Goal: Task Accomplishment & Management: Manage account settings

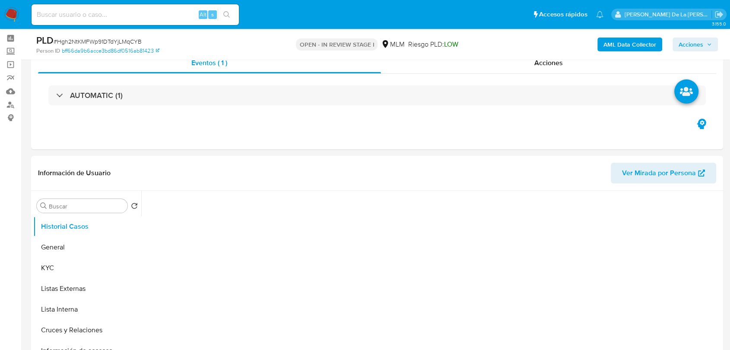
scroll to position [144, 0]
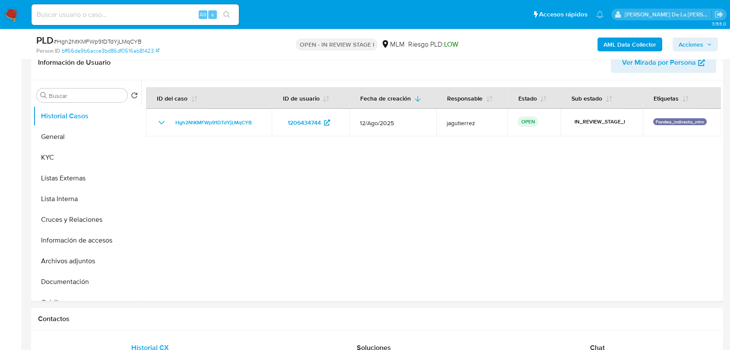
select select "10"
click at [85, 232] on button "Información de accesos" at bounding box center [83, 240] width 101 height 21
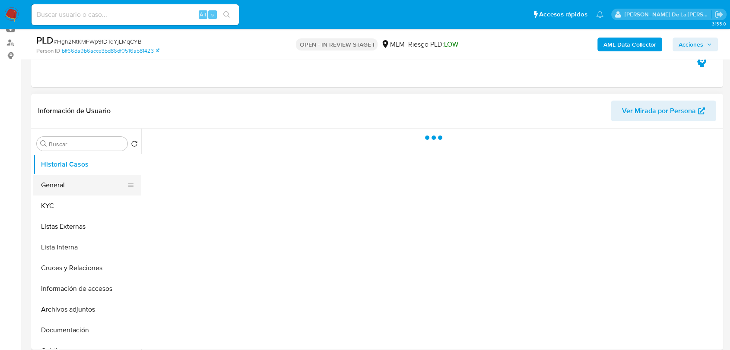
scroll to position [96, 0]
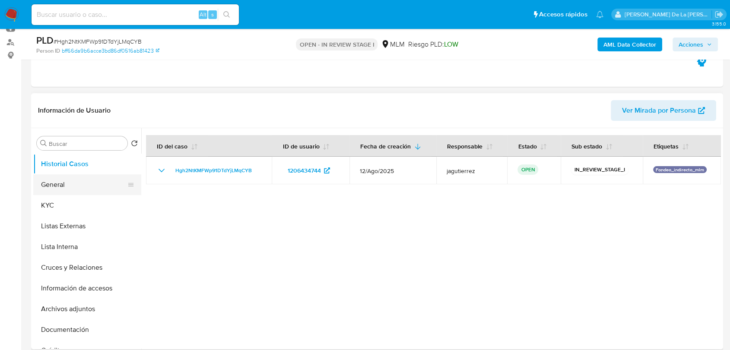
click at [77, 186] on button "General" at bounding box center [83, 185] width 101 height 21
select select "10"
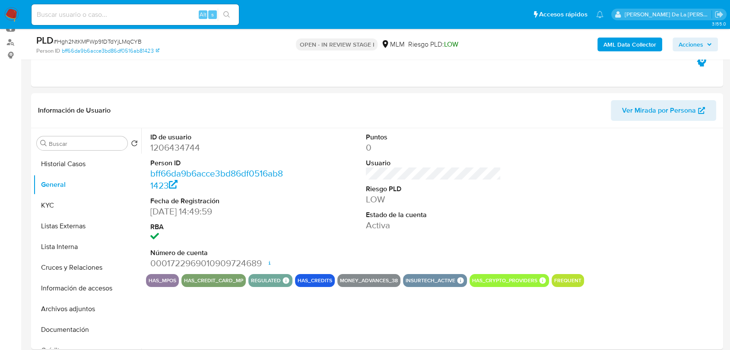
scroll to position [124, 0]
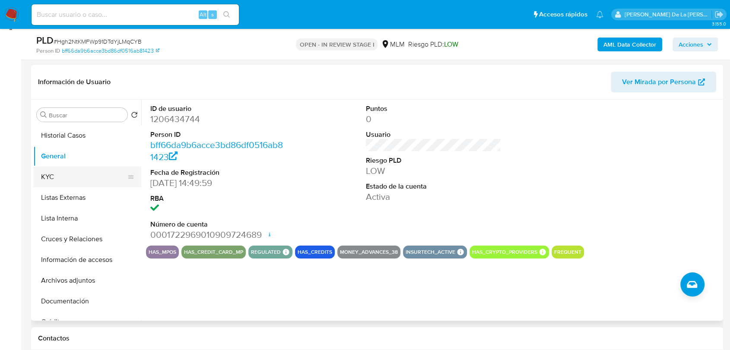
click at [79, 178] on button "KYC" at bounding box center [83, 177] width 101 height 21
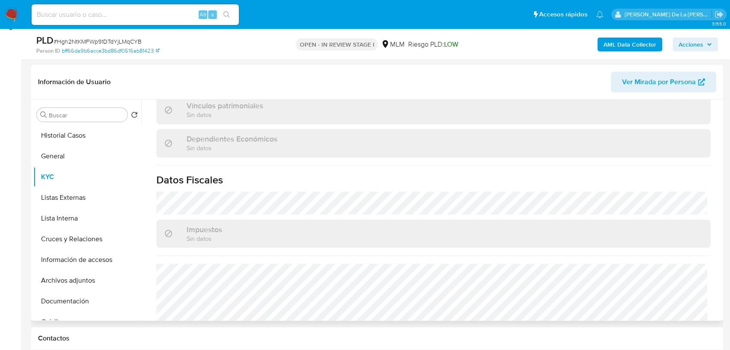
scroll to position [543, 0]
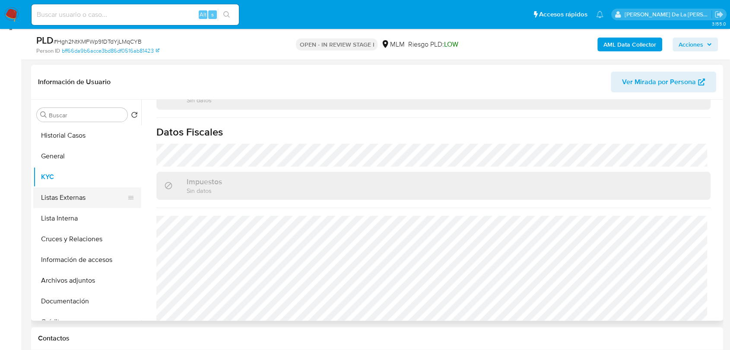
click at [67, 192] on button "Listas Externas" at bounding box center [83, 197] width 101 height 21
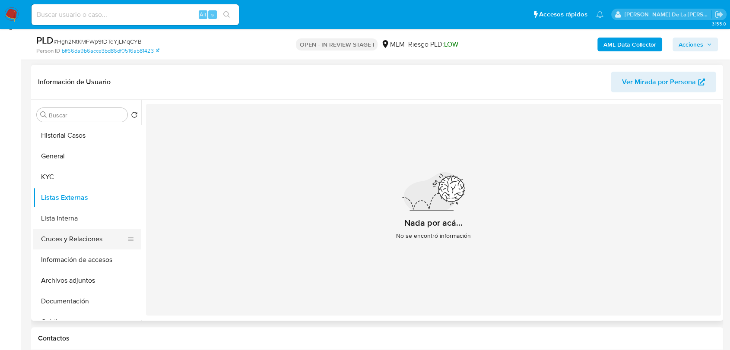
click at [86, 237] on button "Cruces y Relaciones" at bounding box center [83, 239] width 101 height 21
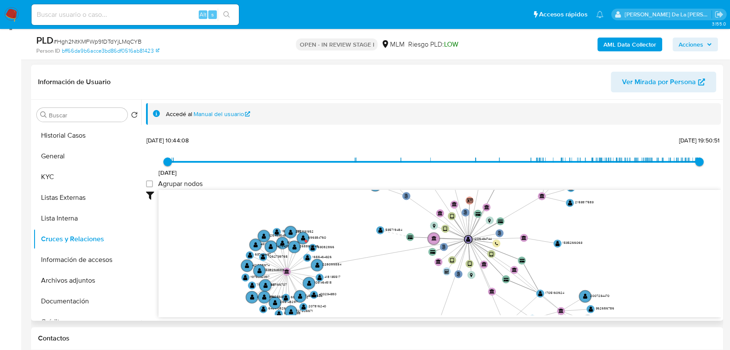
drag, startPoint x: 400, startPoint y: 264, endPoint x: 391, endPoint y: 298, distance: 35.1
click at [391, 298] on icon "phone-d55bb81072f0d21346bbd1995696cd7c  user-1206434744  1206434744 person-bf…" at bounding box center [440, 252] width 562 height 125
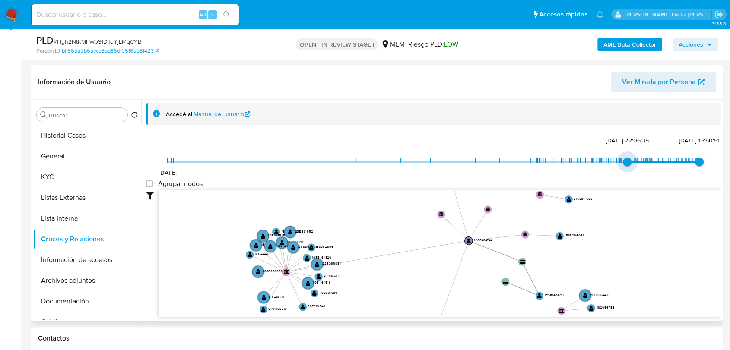
type input "1743627646000"
drag, startPoint x: 165, startPoint y: 160, endPoint x: 627, endPoint y: 165, distance: 461.8
click at [627, 165] on span "2/4/2025, 15:00:46" at bounding box center [630, 162] width 9 height 9
type input "1753843295000"
drag, startPoint x: 694, startPoint y: 161, endPoint x: 686, endPoint y: 162, distance: 8.0
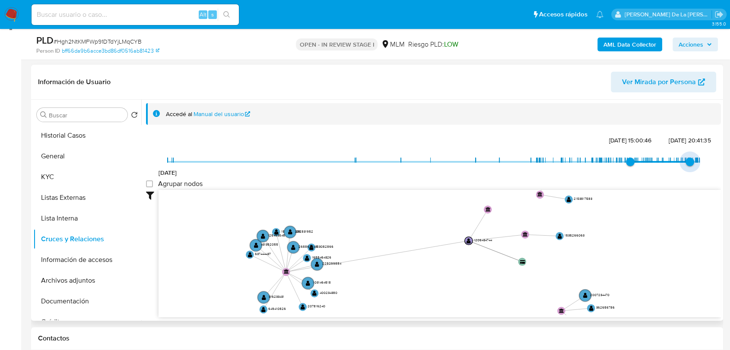
click at [686, 162] on span "29/7/2025, 20:41:35" at bounding box center [690, 162] width 9 height 9
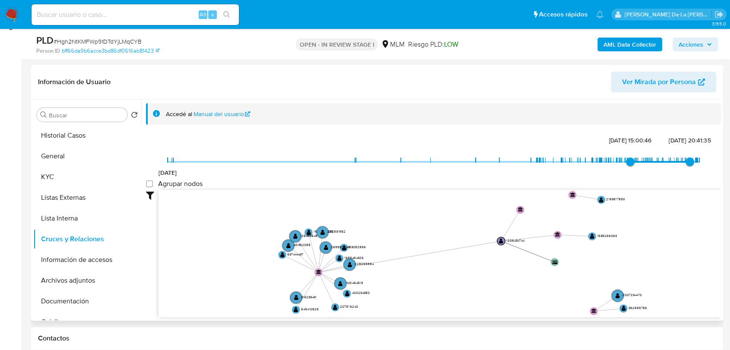
drag, startPoint x: 446, startPoint y: 273, endPoint x: 438, endPoint y: 285, distance: 14.7
click at [443, 284] on icon "phone-d55bb81072f0d21346bbd1995696cd7c  user-1206434744  1206434744 person-bf…" at bounding box center [440, 252] width 562 height 125
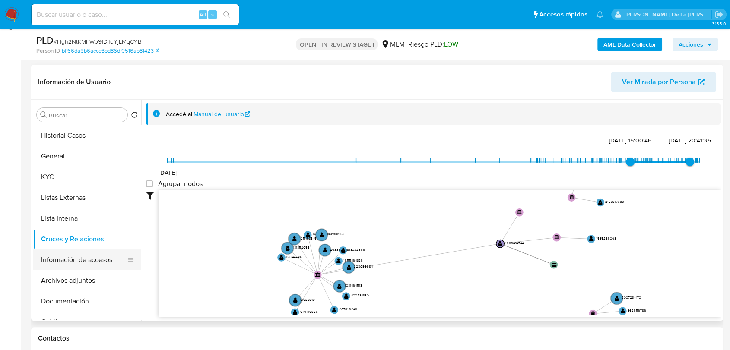
click at [86, 265] on button "Información de accesos" at bounding box center [83, 260] width 101 height 21
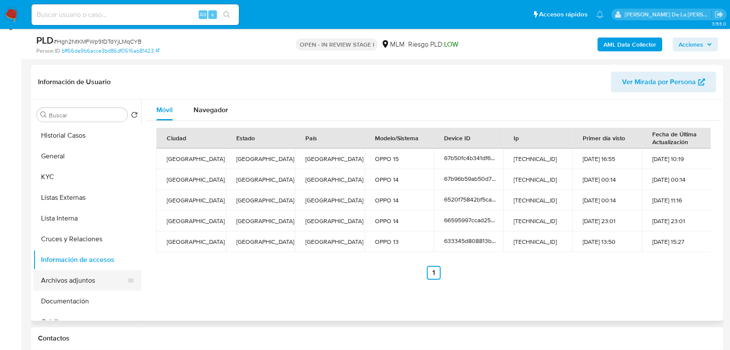
click at [63, 284] on button "Archivos adjuntos" at bounding box center [83, 280] width 101 height 21
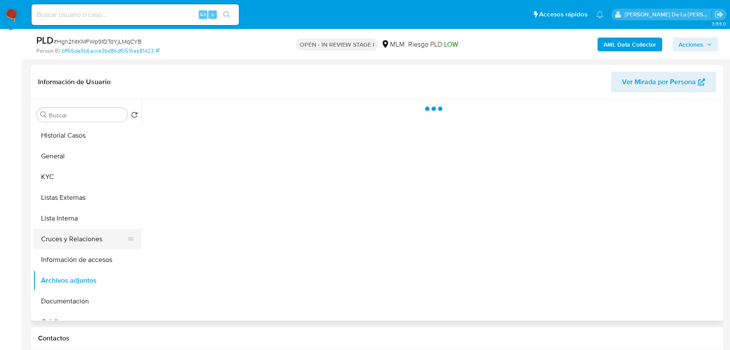
click at [68, 243] on button "Cruces y Relaciones" at bounding box center [83, 239] width 101 height 21
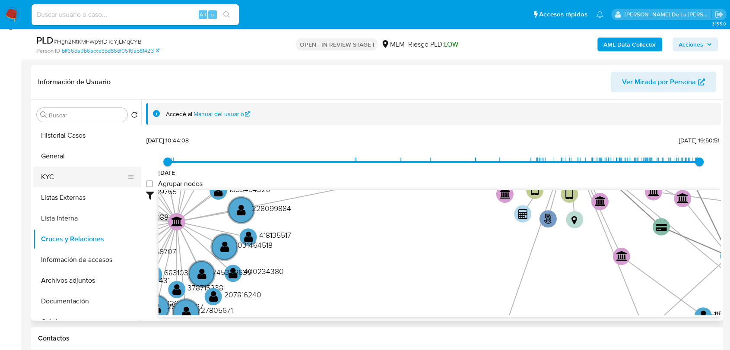
click at [76, 183] on button "KYC" at bounding box center [83, 177] width 101 height 21
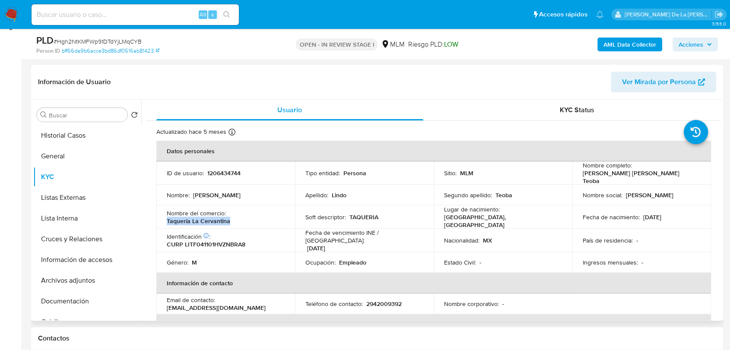
drag, startPoint x: 162, startPoint y: 216, endPoint x: 250, endPoint y: 219, distance: 87.7
click at [262, 218] on td "Nombre del comercio : Taquería La Cervantina" at bounding box center [225, 217] width 139 height 23
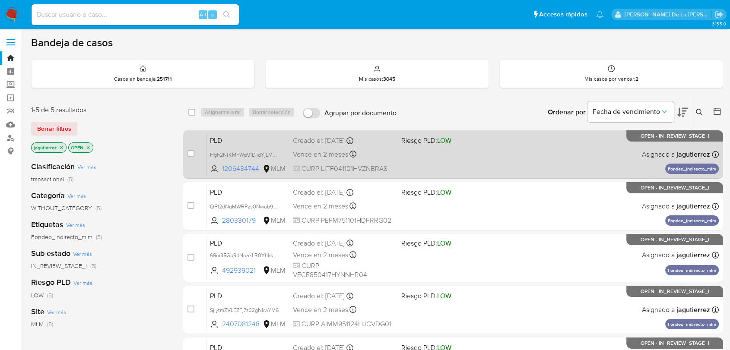
click at [411, 146] on div "PLD Hgh2NtKMFWp91DTdYjLMqCYB 1206434744 MLM Riesgo PLD: LOW Creado el: 12/08/20…" at bounding box center [462, 155] width 512 height 44
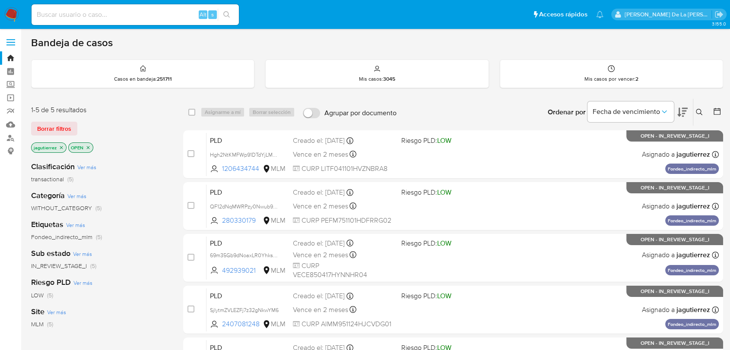
click at [4, 12] on nav "Pausado Ver notificaciones Alt s Accesos rápidos Presiona las siguientes teclas…" at bounding box center [365, 14] width 730 height 29
click at [8, 8] on img at bounding box center [11, 14] width 15 height 15
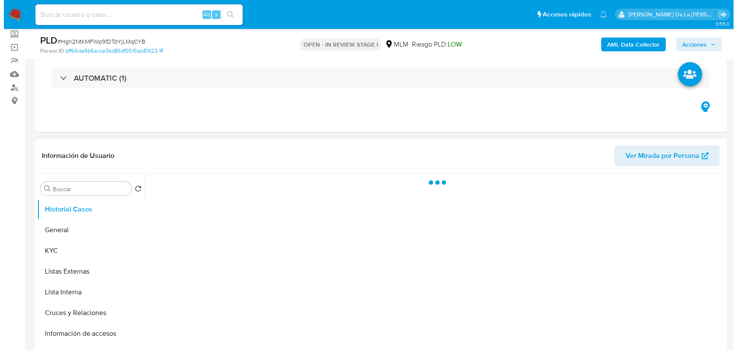
scroll to position [144, 0]
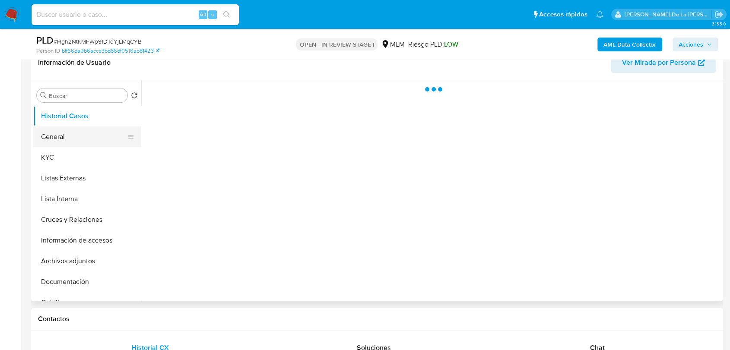
click at [55, 136] on button "General" at bounding box center [83, 137] width 101 height 21
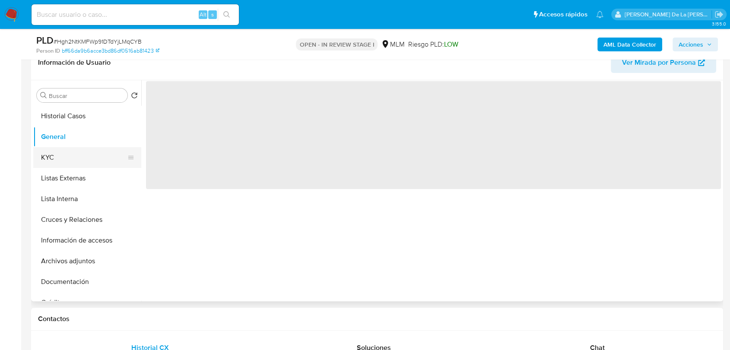
click at [51, 152] on button "KYC" at bounding box center [83, 157] width 101 height 21
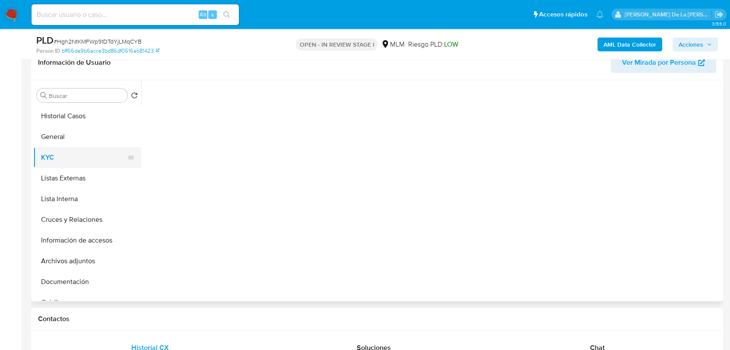
select select "10"
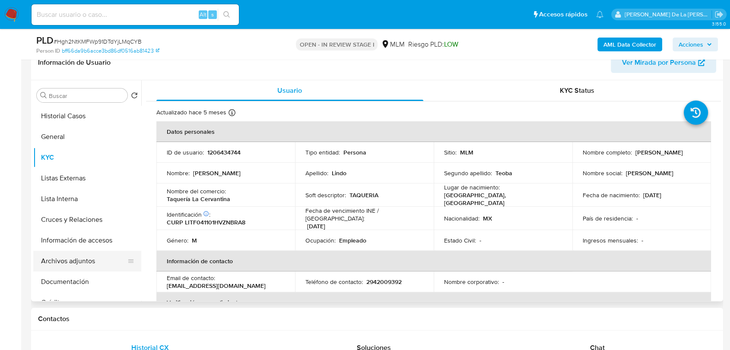
click at [83, 256] on button "Archivos adjuntos" at bounding box center [83, 261] width 101 height 21
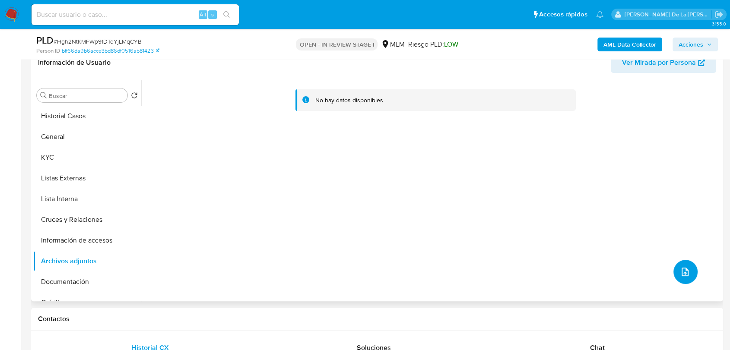
click at [675, 264] on button "upload-file" at bounding box center [685, 272] width 24 height 24
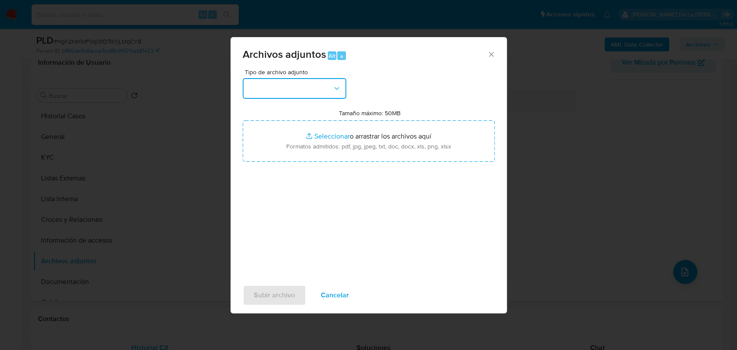
click at [294, 94] on button "button" at bounding box center [295, 88] width 104 height 21
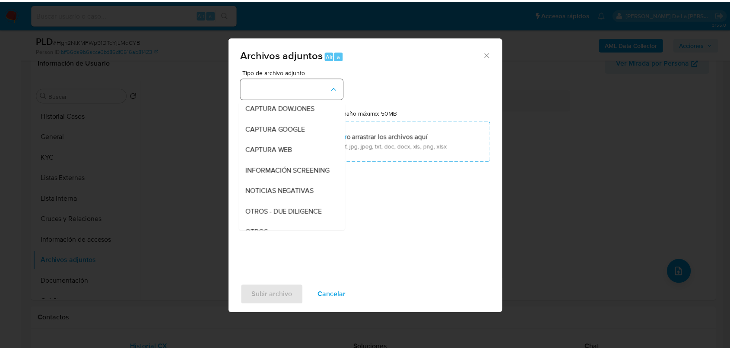
scroll to position [45, 0]
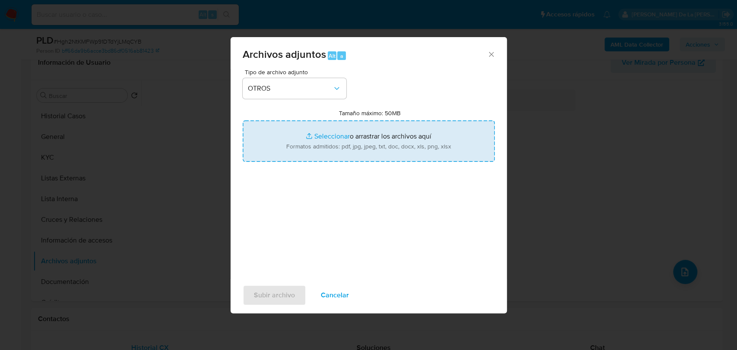
type input "C:\fakepath\1206434744_FRANCO ANTONIO LINDO TEOBA_AGO2025.pdf"
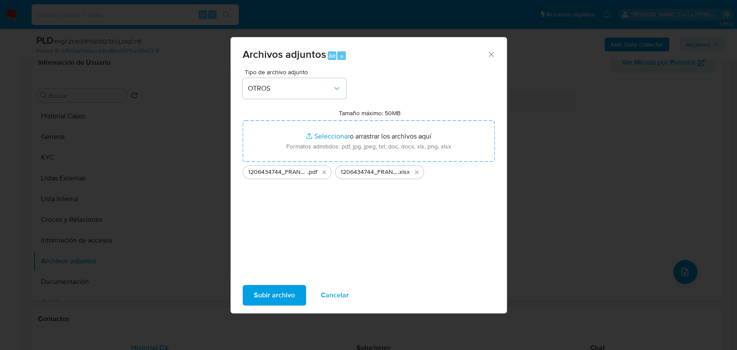
click at [272, 220] on div "Tipo de archivo adjunto OTROS Tamaño máximo: 50MB Seleccionar archivos Seleccio…" at bounding box center [369, 171] width 252 height 204
click at [275, 296] on span "Subir archivo" at bounding box center [274, 295] width 41 height 19
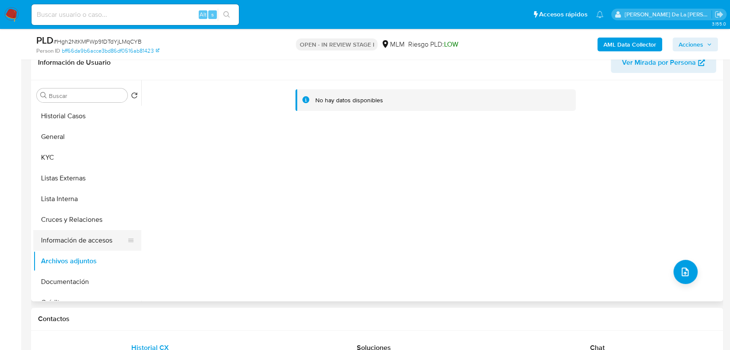
click at [81, 238] on button "Información de accesos" at bounding box center [83, 240] width 101 height 21
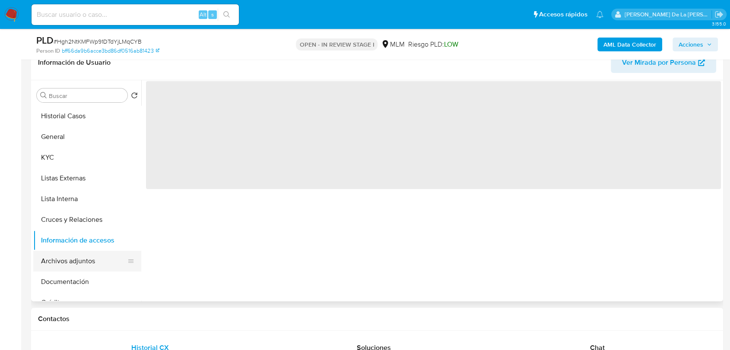
click at [89, 260] on button "Archivos adjuntos" at bounding box center [83, 261] width 101 height 21
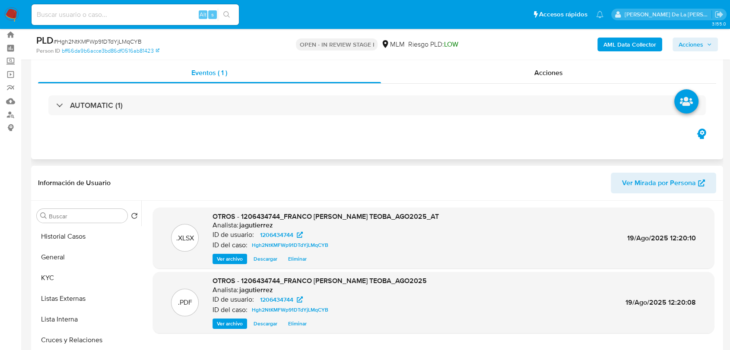
scroll to position [0, 0]
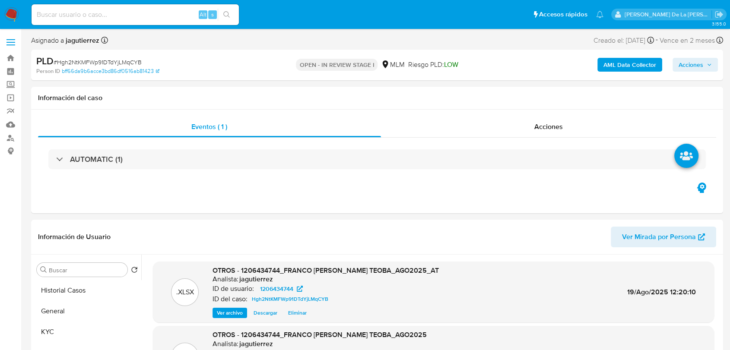
click at [640, 63] on b "AML Data Collector" at bounding box center [630, 65] width 53 height 14
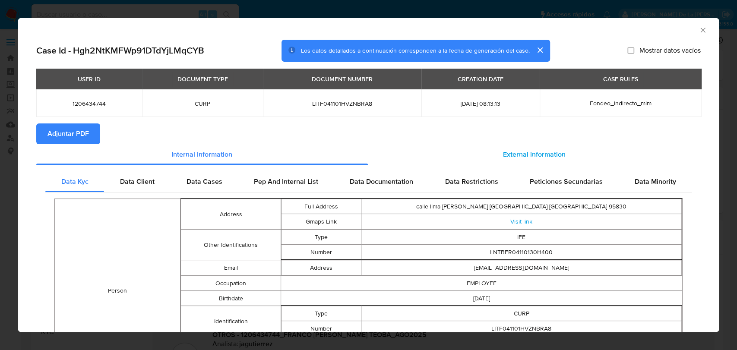
click at [534, 154] on span "External information" at bounding box center [534, 154] width 63 height 10
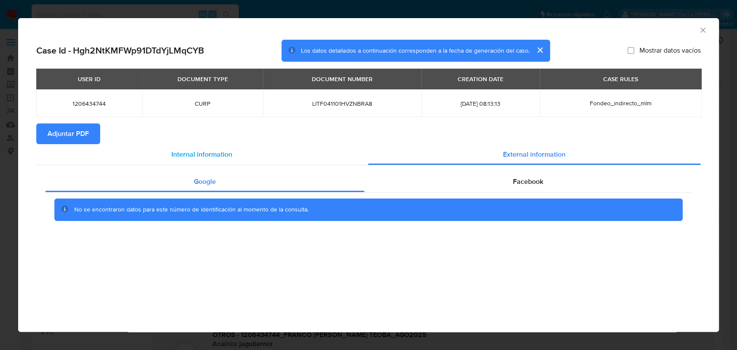
drag, startPoint x: 220, startPoint y: 184, endPoint x: 225, endPoint y: 155, distance: 29.7
click at [221, 184] on div "Google" at bounding box center [204, 182] width 319 height 21
click at [223, 152] on span "Internal information" at bounding box center [202, 154] width 61 height 10
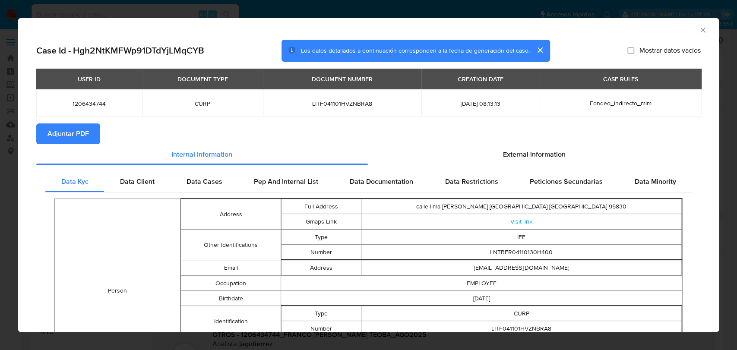
click at [91, 140] on button "Adjuntar PDF" at bounding box center [68, 134] width 64 height 21
click at [699, 30] on icon "Cerrar ventana" at bounding box center [703, 30] width 9 height 9
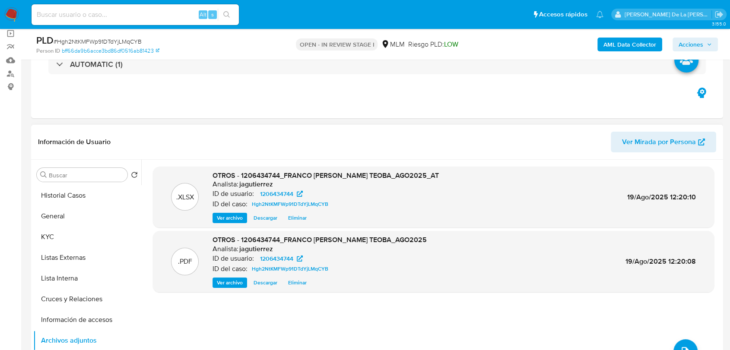
scroll to position [48, 0]
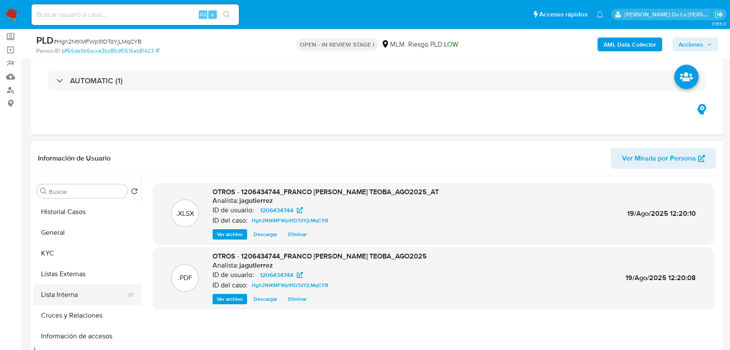
click at [104, 294] on button "Lista Interna" at bounding box center [83, 295] width 101 height 21
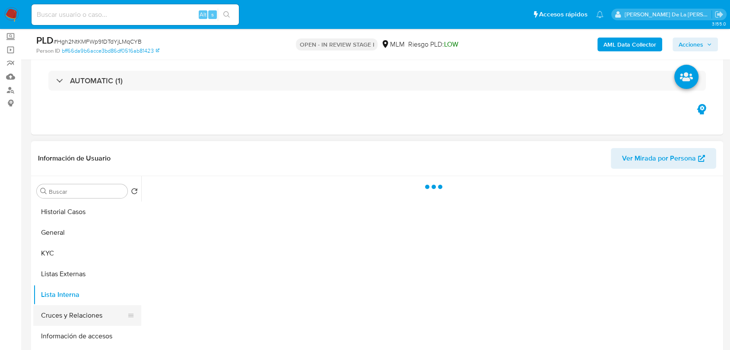
click at [68, 313] on button "Cruces y Relaciones" at bounding box center [83, 315] width 101 height 21
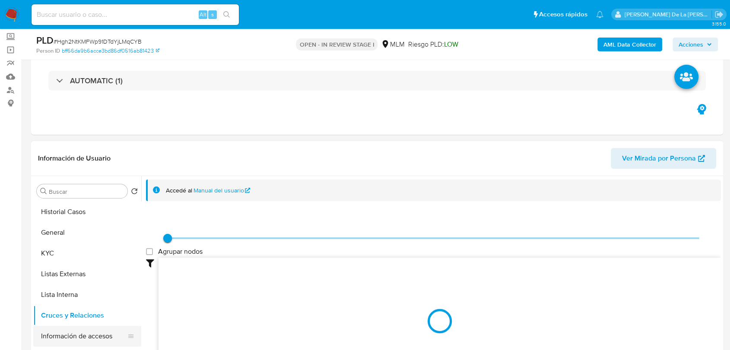
click at [102, 336] on button "Información de accesos" at bounding box center [83, 336] width 101 height 21
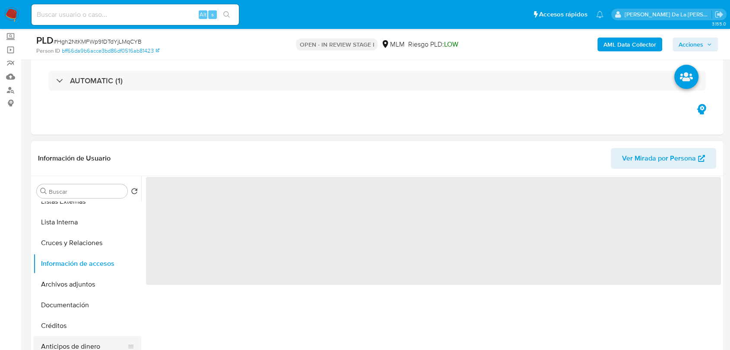
scroll to position [96, 0]
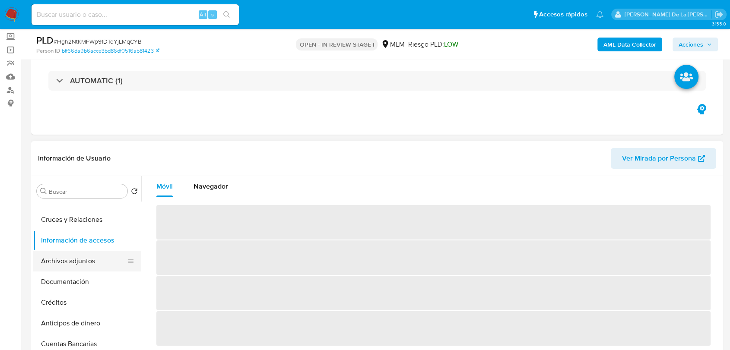
click at [95, 264] on button "Archivos adjuntos" at bounding box center [83, 261] width 101 height 21
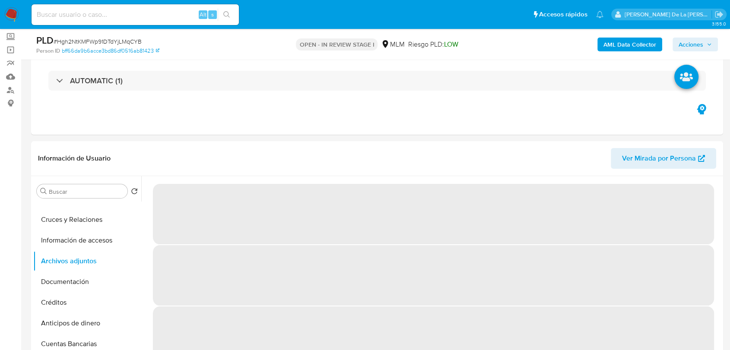
click at [695, 44] on span "Acciones" at bounding box center [691, 45] width 25 height 14
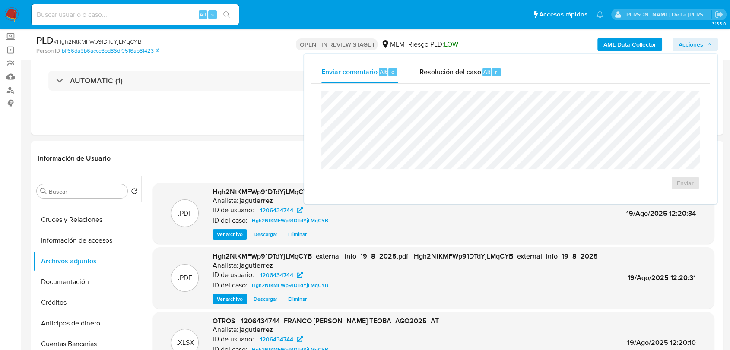
drag, startPoint x: 436, startPoint y: 73, endPoint x: 435, endPoint y: 90, distance: 16.4
click at [436, 73] on span "Resolución del caso" at bounding box center [450, 72] width 62 height 10
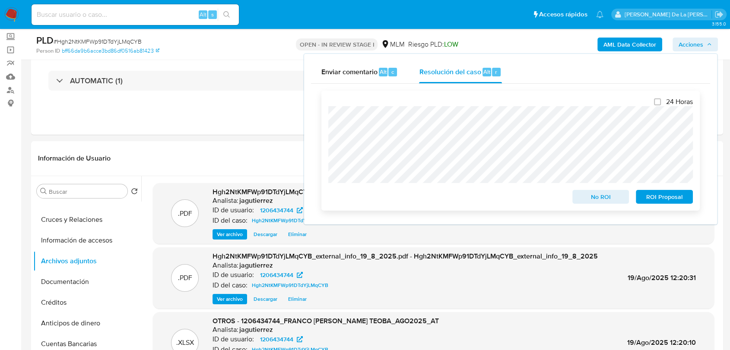
click at [589, 198] on span "No ROI" at bounding box center [600, 197] width 45 height 12
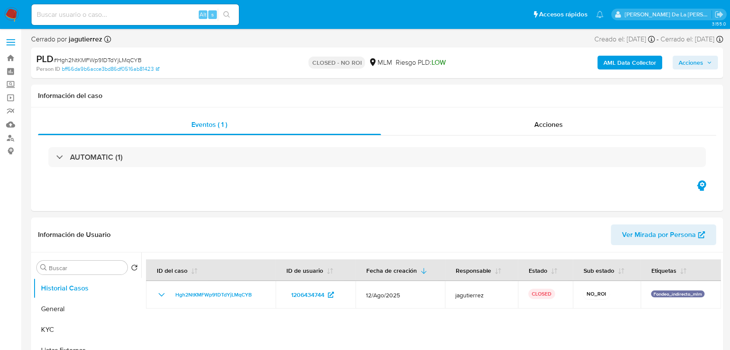
select select "10"
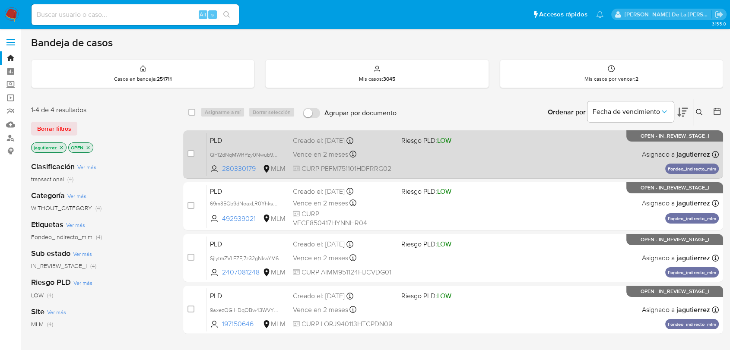
click at [544, 140] on div "PLD QF12dNqMWRPzy0Nwub9aibM9 280330179 MLM Riesgo PLD: LOW Creado el: [DATE] Cr…" at bounding box center [462, 155] width 512 height 44
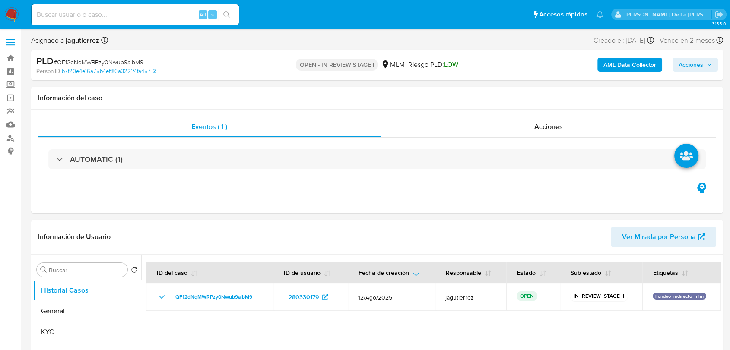
select select "10"
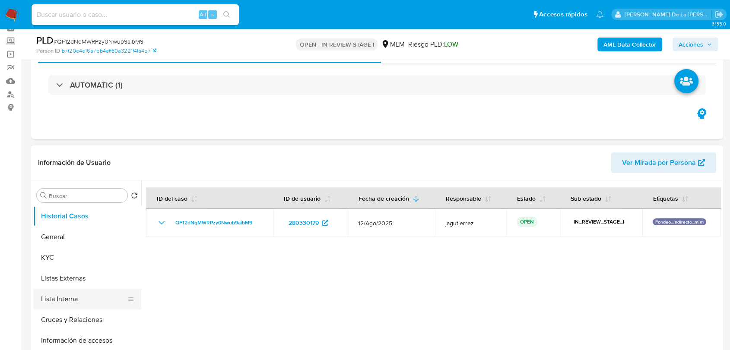
scroll to position [96, 0]
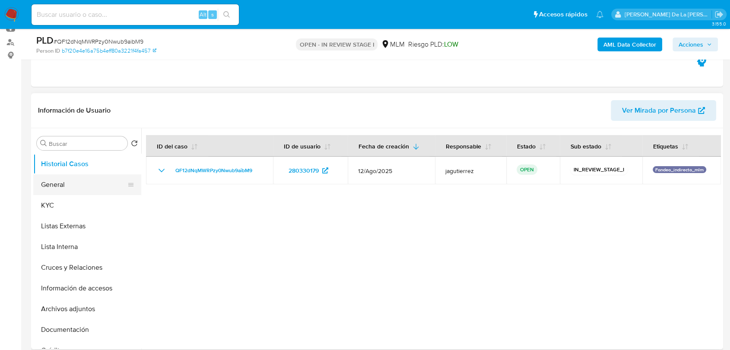
click at [78, 190] on button "General" at bounding box center [83, 185] width 101 height 21
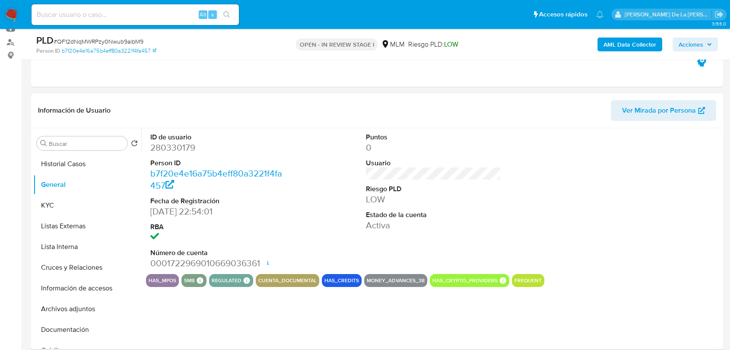
click at [180, 150] on dd "280330179" at bounding box center [217, 148] width 135 height 12
copy dd "280330179"
drag, startPoint x: 75, startPoint y: 204, endPoint x: 86, endPoint y: 202, distance: 11.8
click at [75, 204] on button "KYC" at bounding box center [83, 205] width 101 height 21
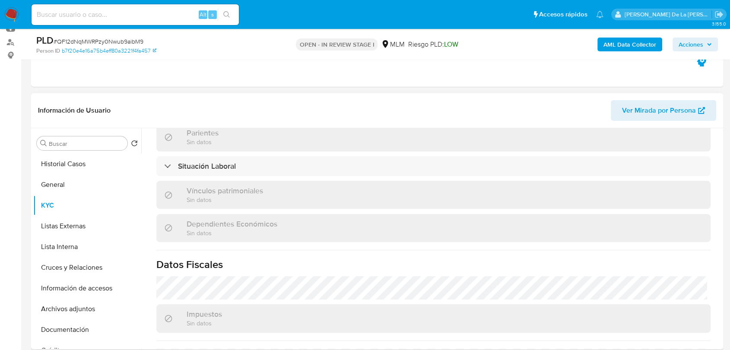
scroll to position [534, 0]
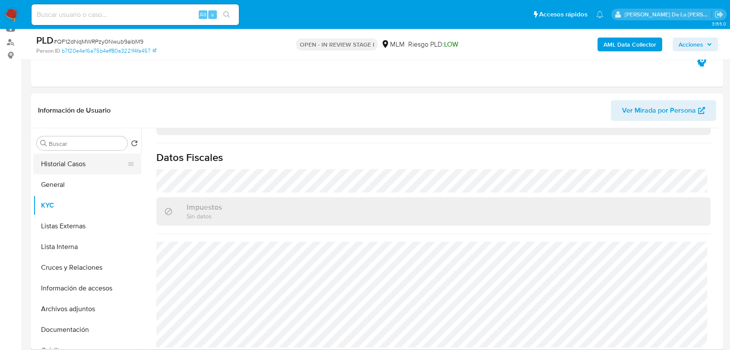
click at [68, 161] on button "Historial Casos" at bounding box center [83, 164] width 101 height 21
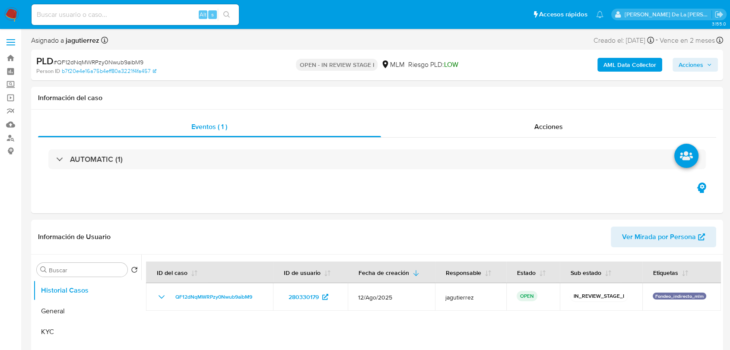
select select "10"
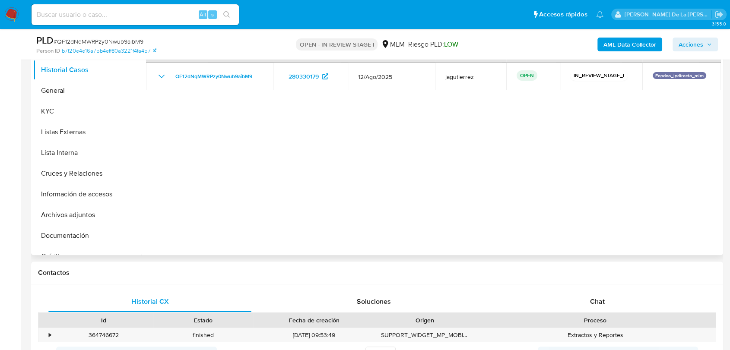
scroll to position [192, 0]
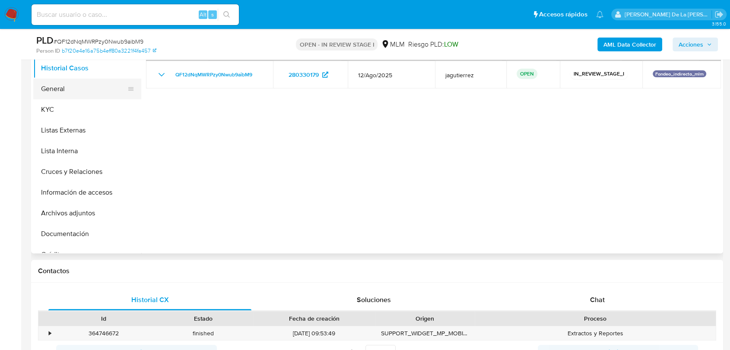
click at [65, 89] on button "General" at bounding box center [83, 89] width 101 height 21
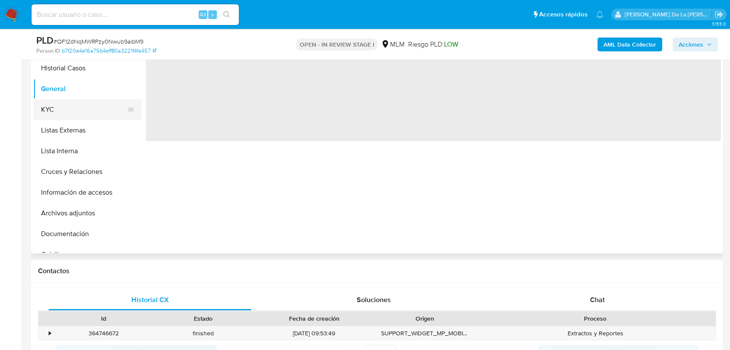
click at [64, 105] on button "KYC" at bounding box center [83, 109] width 101 height 21
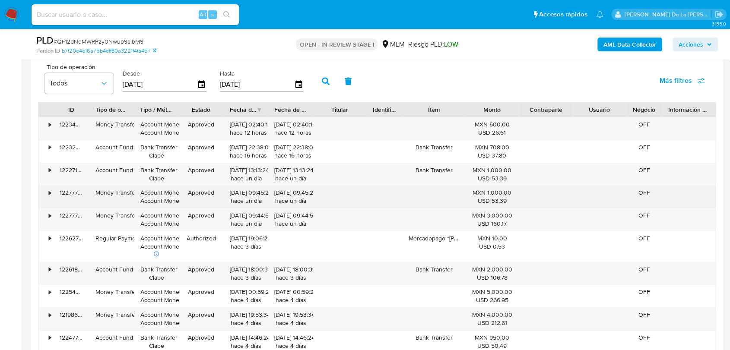
scroll to position [960, 0]
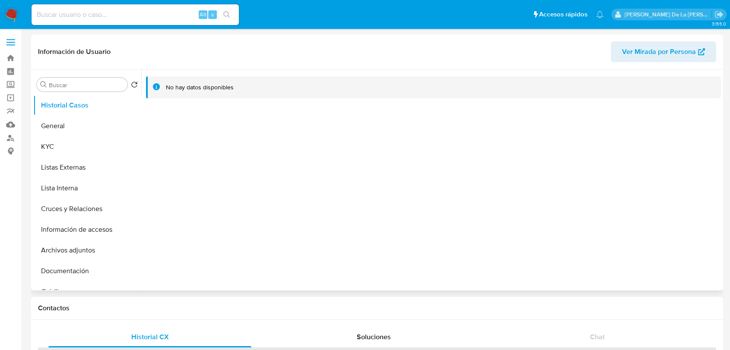
select select "10"
click at [106, 120] on button "General" at bounding box center [83, 126] width 101 height 21
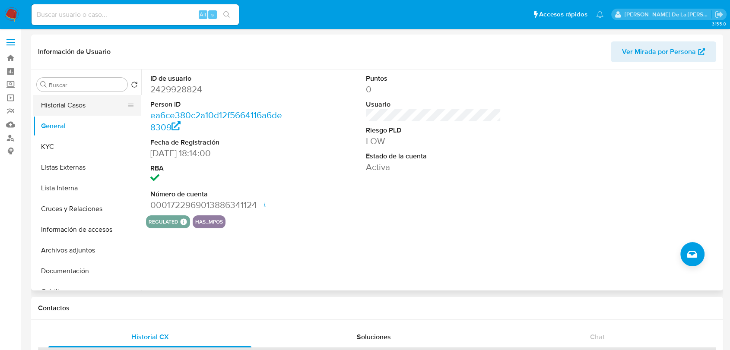
click at [73, 113] on button "Historial Casos" at bounding box center [83, 105] width 101 height 21
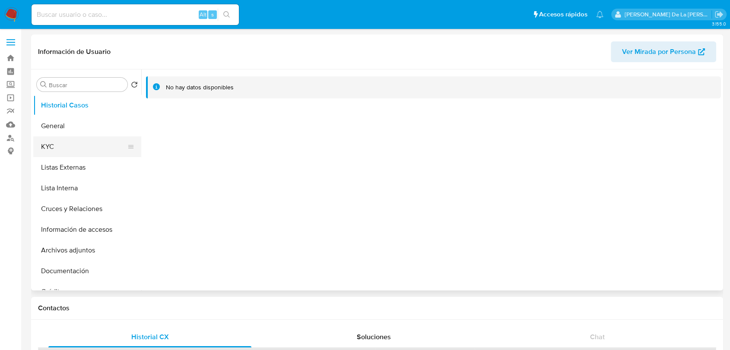
click at [75, 143] on button "KYC" at bounding box center [83, 147] width 101 height 21
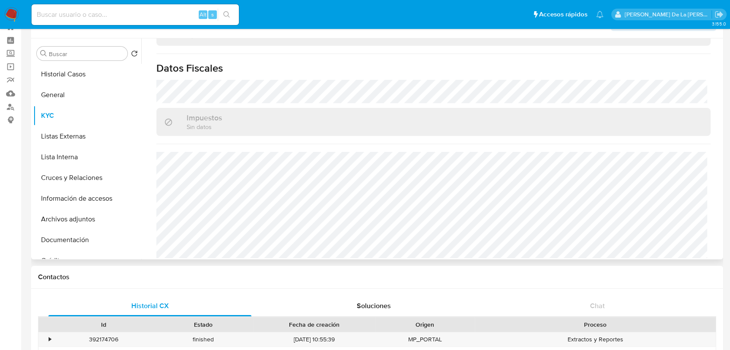
scroll to position [48, 0]
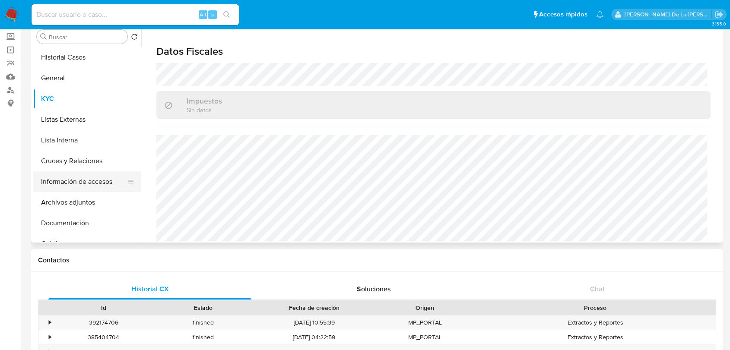
click at [70, 180] on button "Información de accesos" at bounding box center [83, 182] width 101 height 21
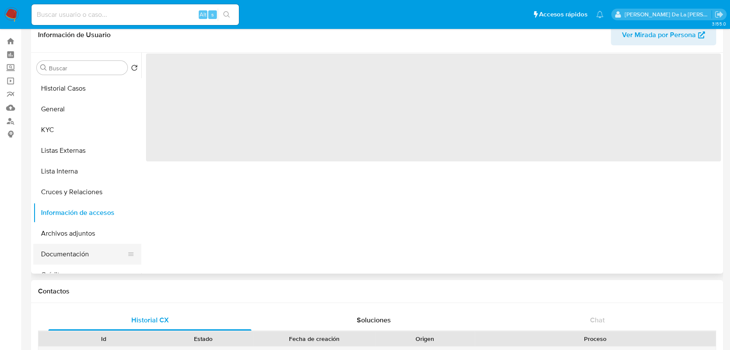
scroll to position [0, 0]
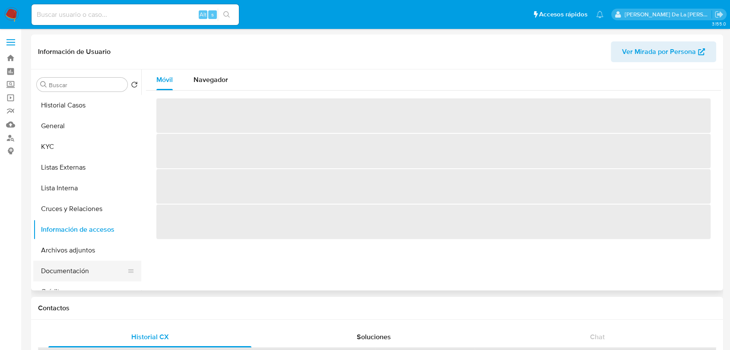
drag, startPoint x: 63, startPoint y: 275, endPoint x: 107, endPoint y: 270, distance: 44.3
click at [63, 275] on button "Documentación" at bounding box center [83, 271] width 101 height 21
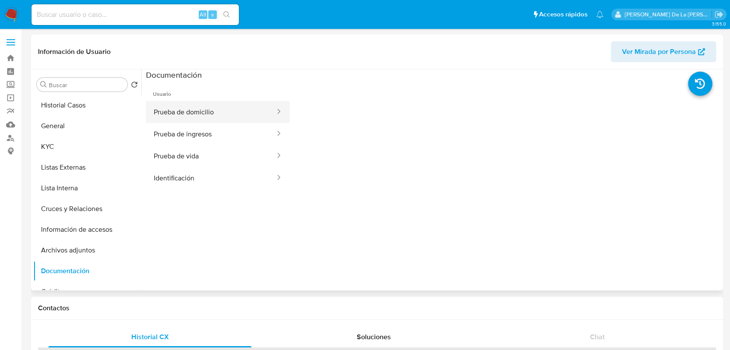
click at [199, 102] on button "Prueba de domicilio" at bounding box center [211, 112] width 130 height 22
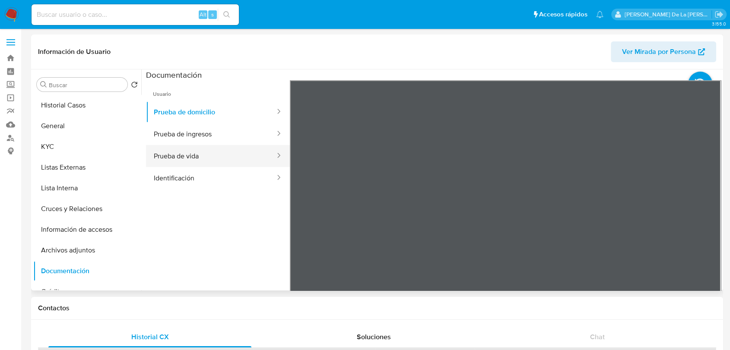
click at [190, 146] on button "Prueba de vida" at bounding box center [211, 156] width 130 height 22
drag, startPoint x: 218, startPoint y: 125, endPoint x: 226, endPoint y: 125, distance: 7.8
click at [218, 125] on button "Prueba de ingresos" at bounding box center [211, 134] width 130 height 22
click at [202, 169] on button "Identificación" at bounding box center [211, 178] width 130 height 22
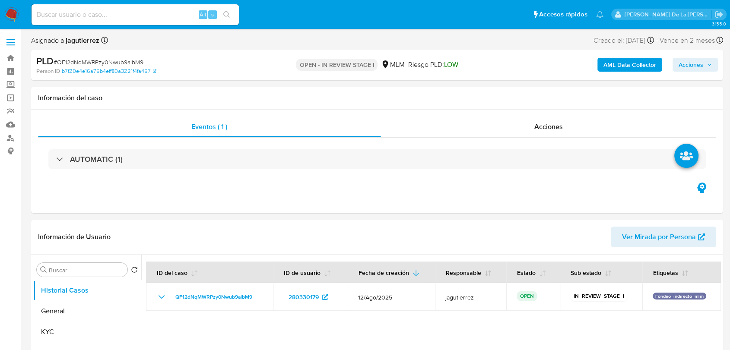
select select "10"
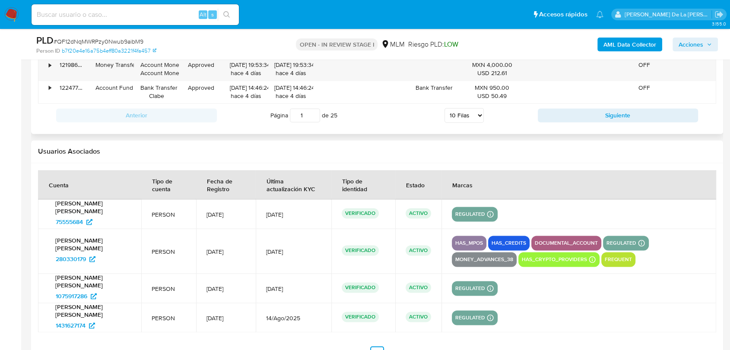
scroll to position [1104, 0]
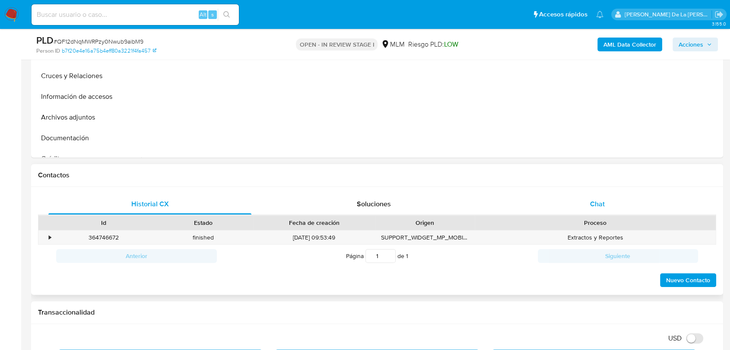
click at [574, 200] on div "Chat" at bounding box center [597, 204] width 203 height 21
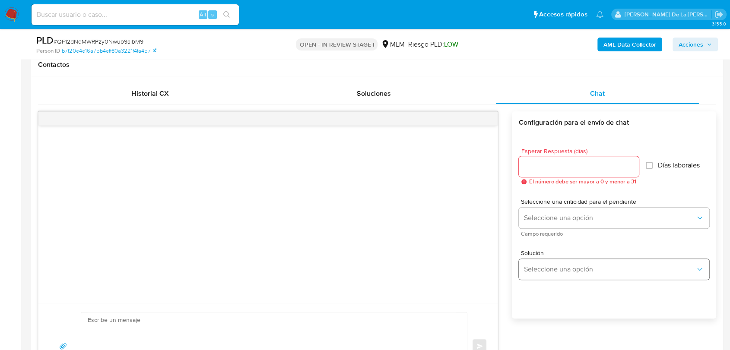
scroll to position [480, 0]
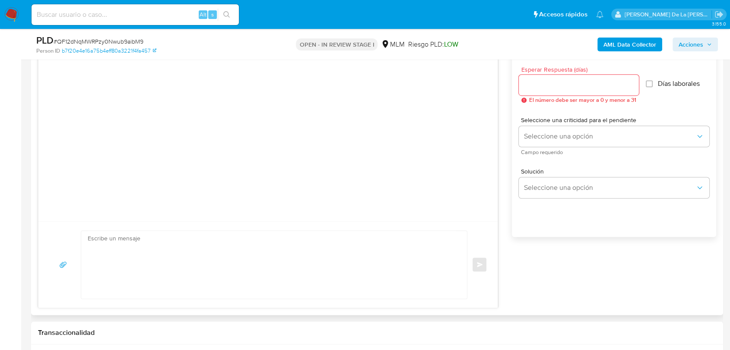
click at [553, 85] on input "Esperar Respuesta (días)" at bounding box center [579, 84] width 120 height 11
type input "4"
click at [556, 125] on div "Seleccione una criticidad para el pendiente Seleccione una opción Campo requeri…" at bounding box center [614, 136] width 191 height 38
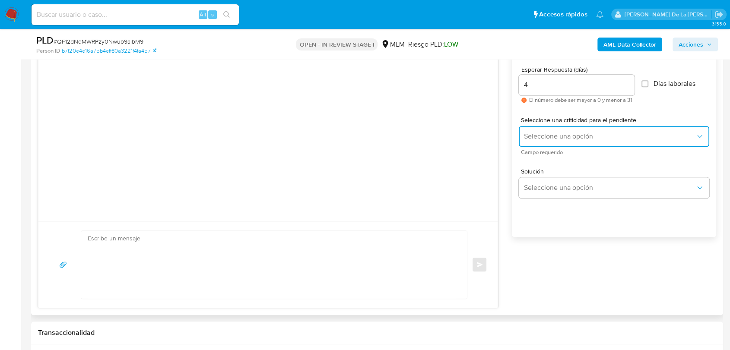
click at [552, 132] on span "Seleccione una opción" at bounding box center [610, 136] width 172 height 9
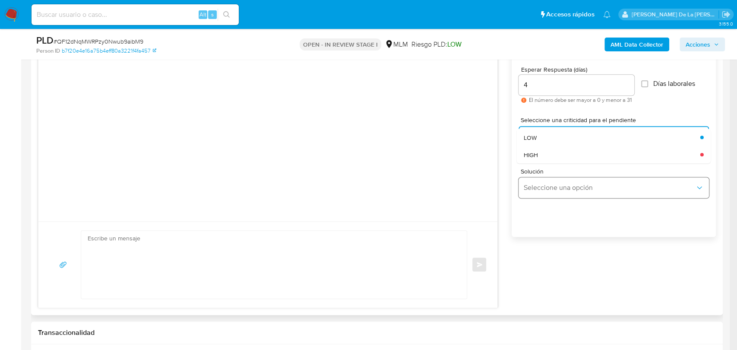
drag, startPoint x: 541, startPoint y: 157, endPoint x: 543, endPoint y: 177, distance: 20.3
click at [541, 156] on div "HIGH" at bounding box center [610, 154] width 172 height 17
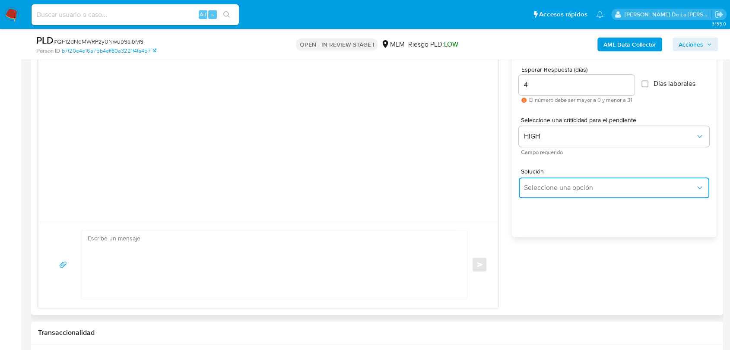
click at [543, 186] on span "Seleccione una opción" at bounding box center [610, 188] width 172 height 9
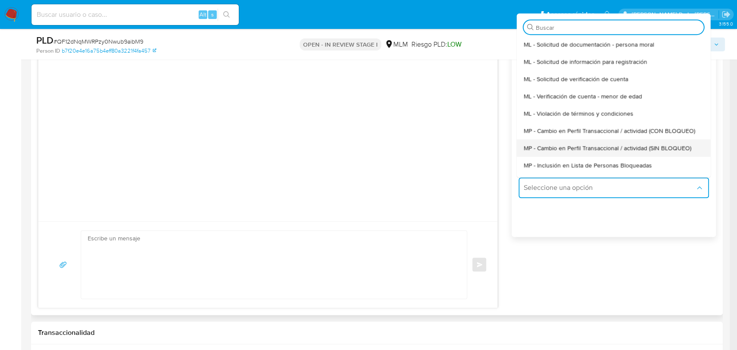
click at [559, 152] on span "MP - Cambio en Perfil Transaccional / actividad (SIN BLOQUEO)" at bounding box center [608, 148] width 168 height 8
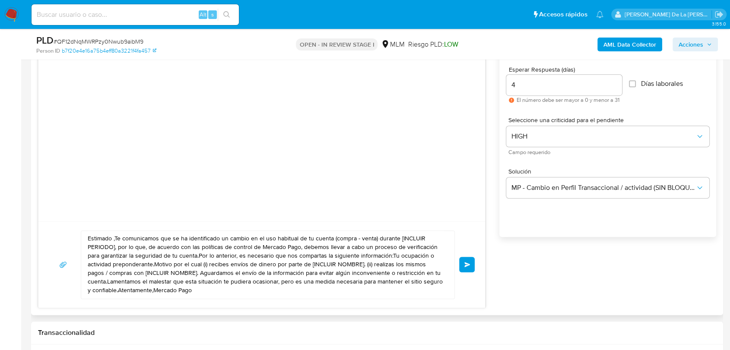
click at [112, 238] on textarea "Estimado ,Te comunicamos que se ha identificado un cambio en el uso habitual de…" at bounding box center [266, 265] width 356 height 68
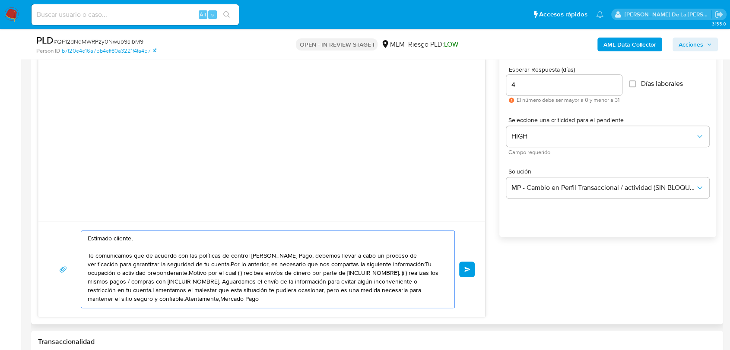
click at [199, 265] on textarea "Estimado cliente, Te comunicamos que de acuerdo con las políticas de control de…" at bounding box center [266, 269] width 356 height 77
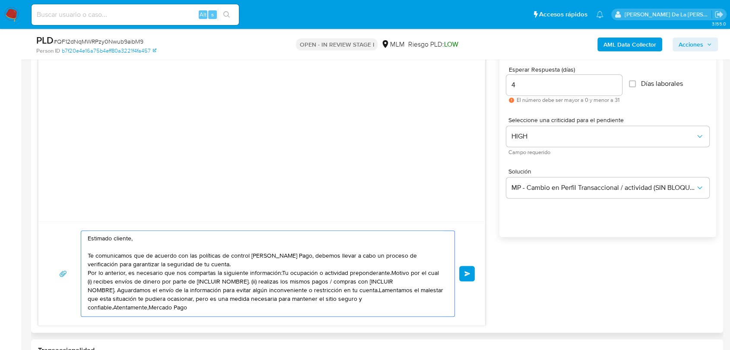
click at [117, 289] on textarea "Estimado cliente, Te comunicamos que de acuerdo con las políticas de control de…" at bounding box center [266, 274] width 356 height 86
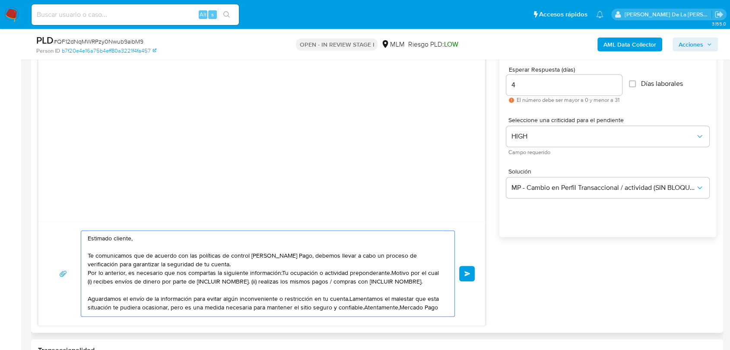
drag, startPoint x: 416, startPoint y: 288, endPoint x: 281, endPoint y: 272, distance: 136.6
click at [281, 272] on textarea "Estimado cliente, Te comunicamos que de acuerdo con las políticas de control de…" at bounding box center [266, 274] width 356 height 86
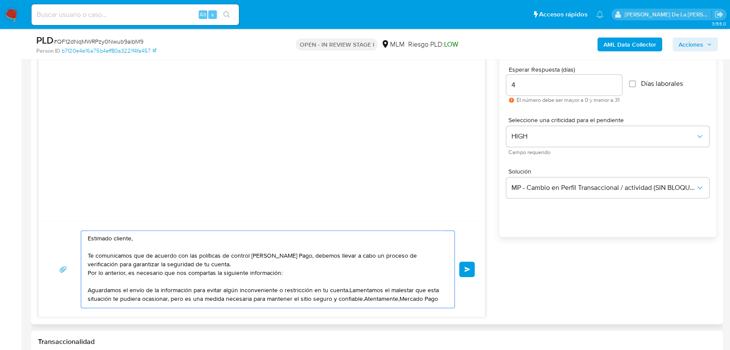
click at [346, 292] on textarea "Estimado cliente, Te comunicamos que de acuerdo con las políticas de control de…" at bounding box center [266, 269] width 356 height 77
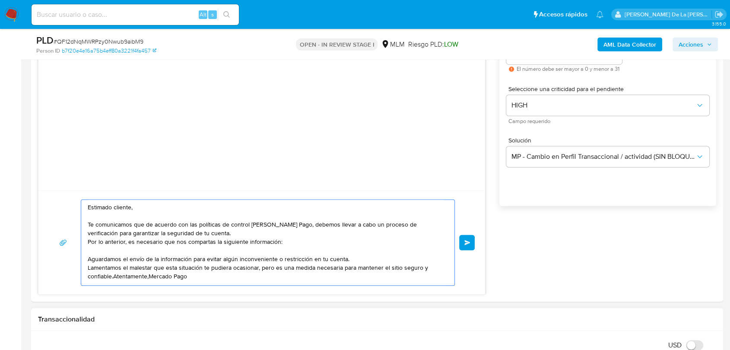
scroll to position [528, 0]
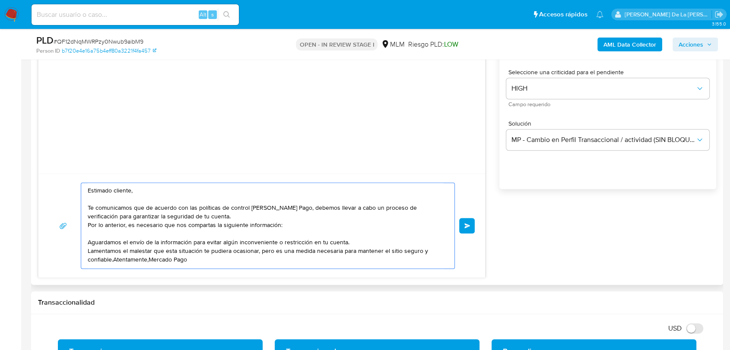
click at [115, 260] on textarea "Estimado cliente, Te comunicamos que de acuerdo con las políticas de control de…" at bounding box center [266, 226] width 356 height 86
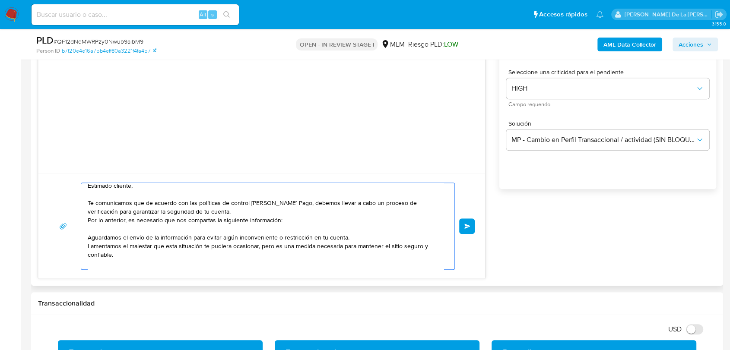
scroll to position [14, 0]
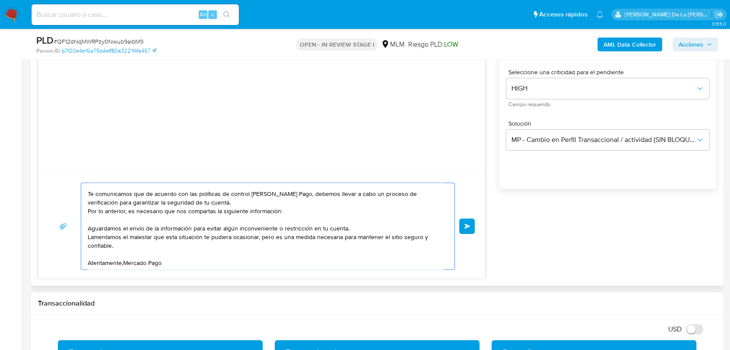
click at [124, 261] on textarea "Estimado cliente, Te comunicamos que de acuerdo con las políticas de control de…" at bounding box center [266, 226] width 356 height 86
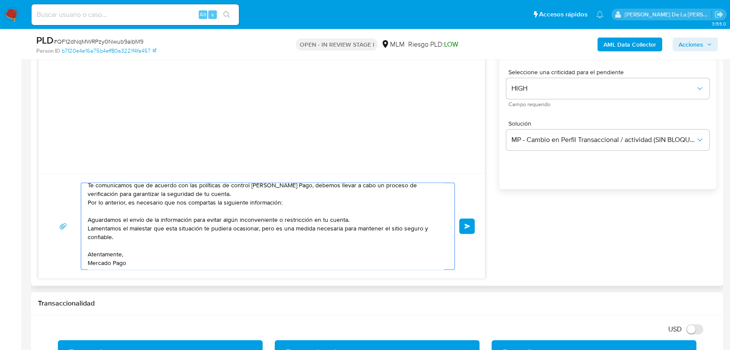
click at [313, 208] on textarea "Estimado cliente, Te comunicamos que de acuerdo con las políticas de control de…" at bounding box center [266, 226] width 356 height 86
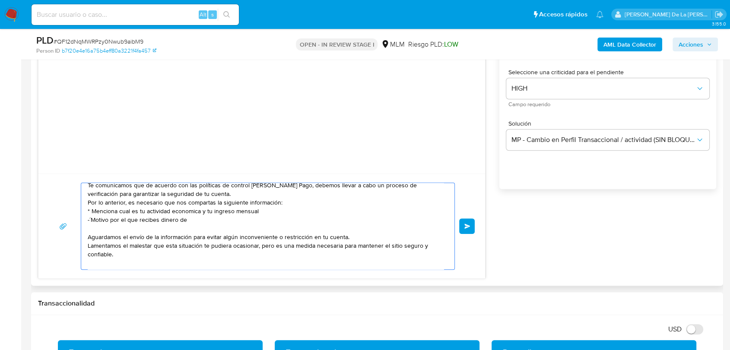
click at [201, 221] on textarea "Estimado cliente, Te comunicamos que de acuerdo con las políticas de control de…" at bounding box center [266, 226] width 356 height 86
paste textarea "Jorge Luis Tovar Silva"
drag, startPoint x: 90, startPoint y: 221, endPoint x: 104, endPoint y: 222, distance: 14.3
click at [91, 221] on textarea "Estimado cliente, Te comunicamos que de acuerdo con las políticas de control de…" at bounding box center [266, 226] width 356 height 86
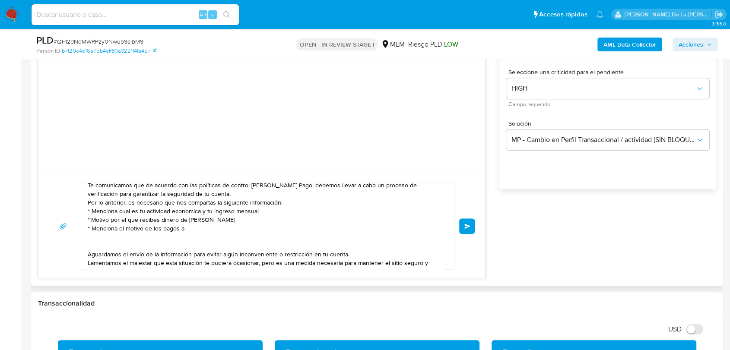
click at [103, 230] on textarea "Estimado cliente, Te comunicamos que de acuerdo con las políticas de control de…" at bounding box center [266, 226] width 356 height 86
click at [99, 236] on textarea "Estimado cliente, Te comunicamos que de acuerdo con las políticas de control de…" at bounding box center [266, 226] width 356 height 86
paste textarea "name: Pupup || alias:"
paste textarea "name: Pupu || alias:"
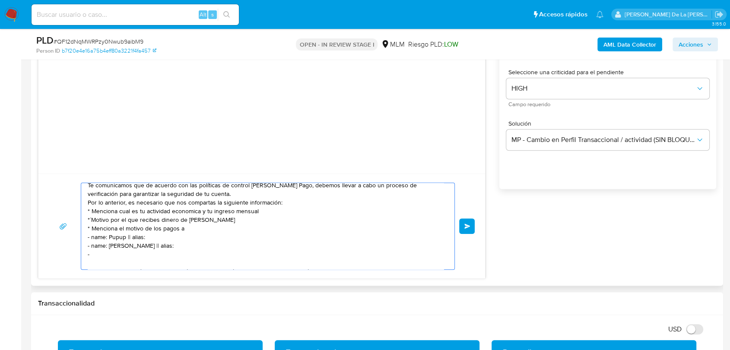
paste textarea "name: Mmmm || alias:"
click at [98, 240] on textarea "Estimado cliente, Te comunicamos que de acuerdo con las políticas de control de…" at bounding box center [266, 226] width 356 height 86
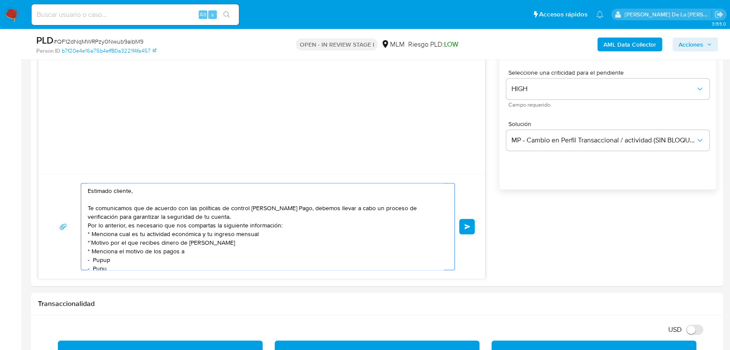
scroll to position [528, 0]
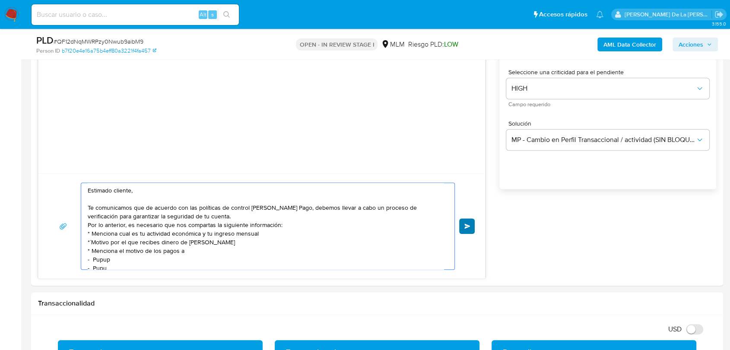
type textarea "Estimado cliente, Te comunicamos que de acuerdo con las políticas de control de…"
click at [469, 227] on span "Enviar" at bounding box center [467, 226] width 6 height 5
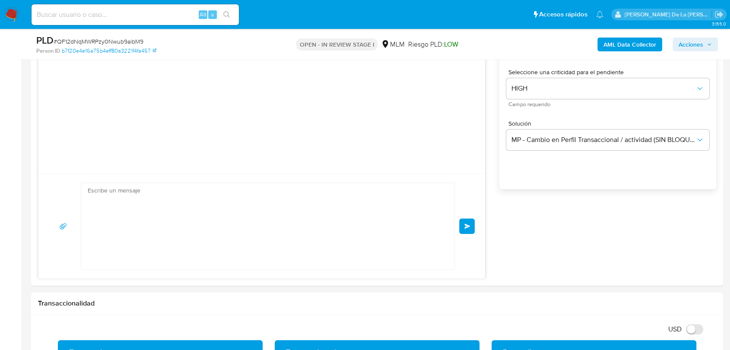
scroll to position [37, 0]
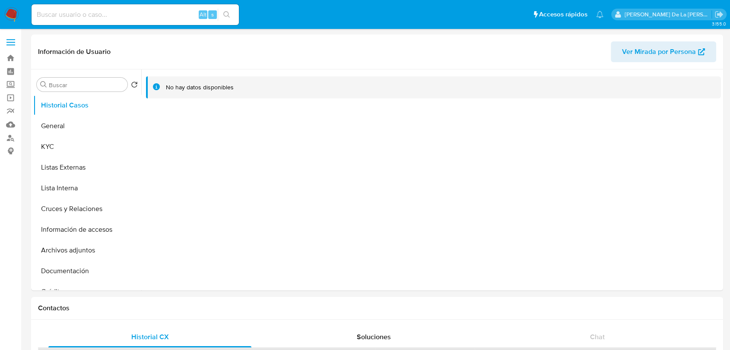
select select "10"
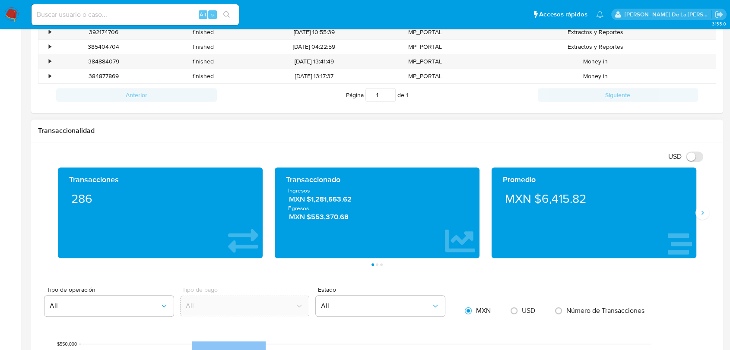
scroll to position [432, 0]
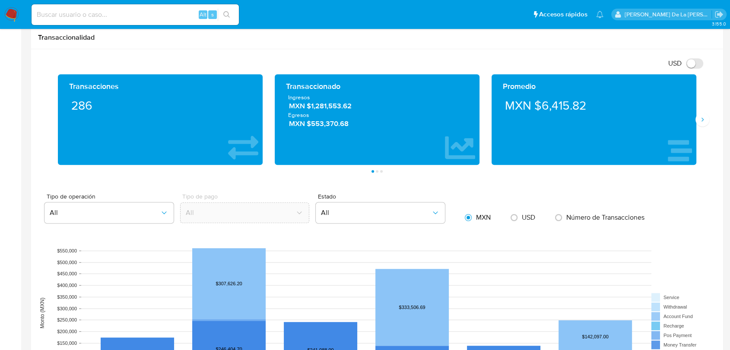
drag, startPoint x: 702, startPoint y: 118, endPoint x: 677, endPoint y: 119, distance: 24.6
click at [702, 118] on icon "Siguiente" at bounding box center [702, 119] width 7 height 7
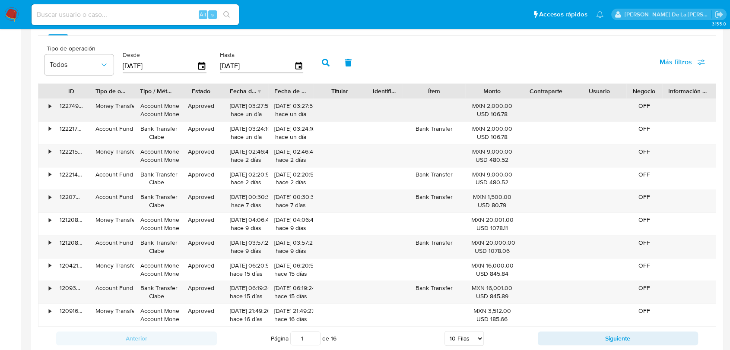
scroll to position [768, 0]
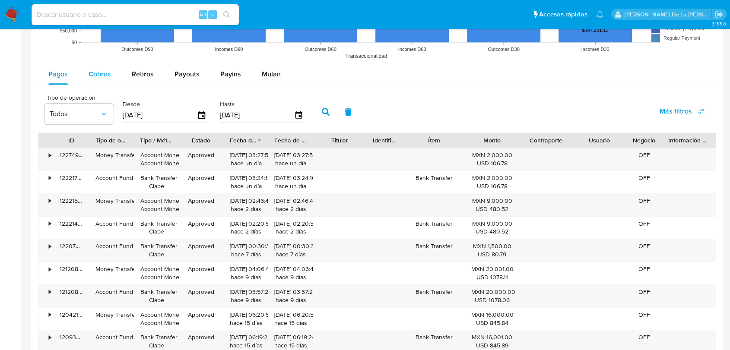
click at [83, 78] on button "Cobros" at bounding box center [99, 74] width 43 height 21
select select "10"
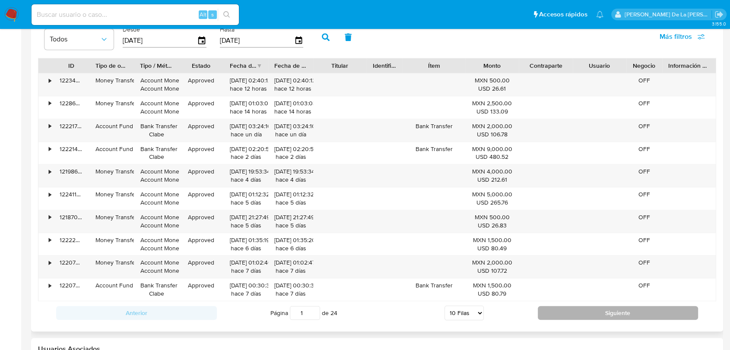
scroll to position [864, 0]
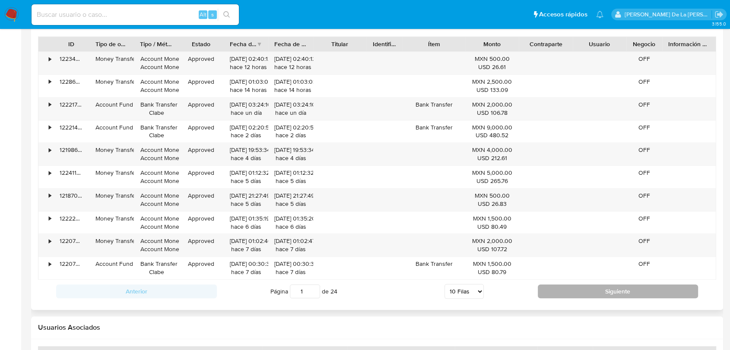
click at [566, 288] on button "Siguiente" at bounding box center [618, 292] width 161 height 14
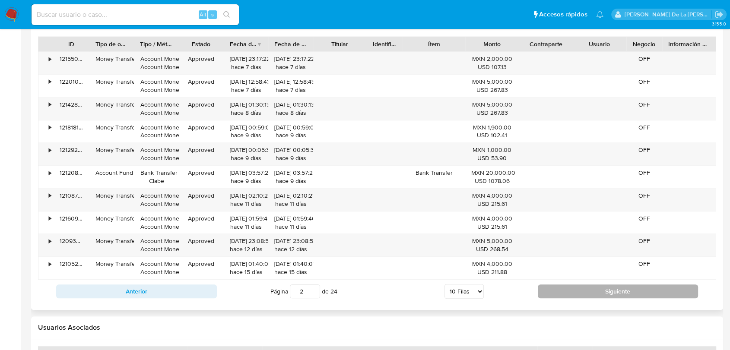
click at [559, 286] on button "Siguiente" at bounding box center [618, 292] width 161 height 14
click at [557, 286] on button "Siguiente" at bounding box center [618, 292] width 161 height 14
type input "4"
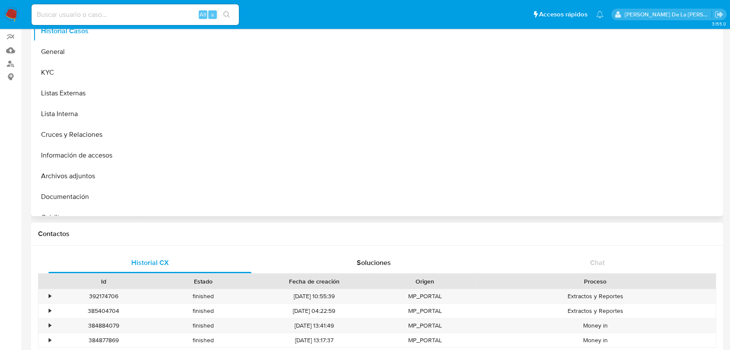
scroll to position [0, 0]
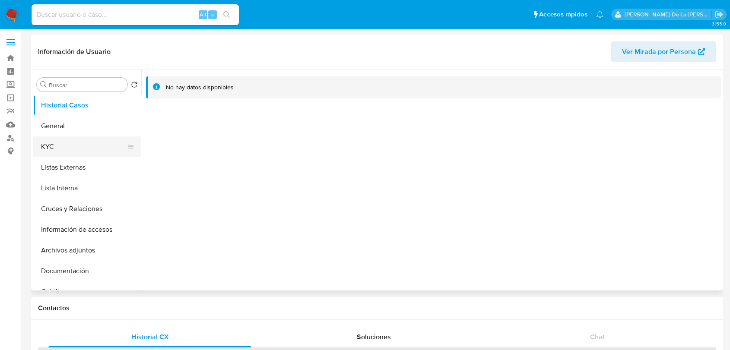
click at [61, 150] on button "KYC" at bounding box center [83, 147] width 101 height 21
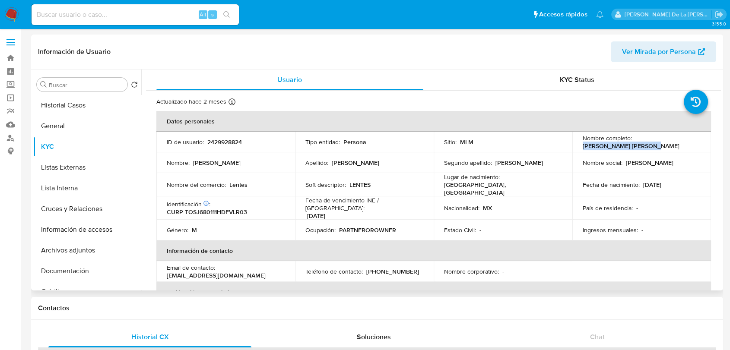
drag, startPoint x: 632, startPoint y: 142, endPoint x: 694, endPoint y: 142, distance: 61.8
click at [696, 142] on div "Nombre completo : Jorge Luis Tovar Silva" at bounding box center [642, 142] width 118 height 16
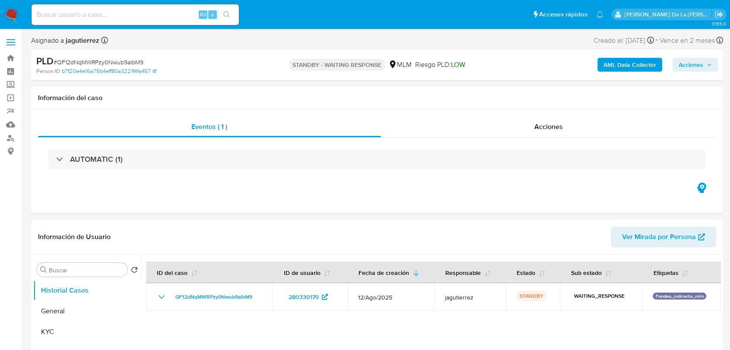
select select "10"
click at [6, 13] on img at bounding box center [11, 14] width 15 height 15
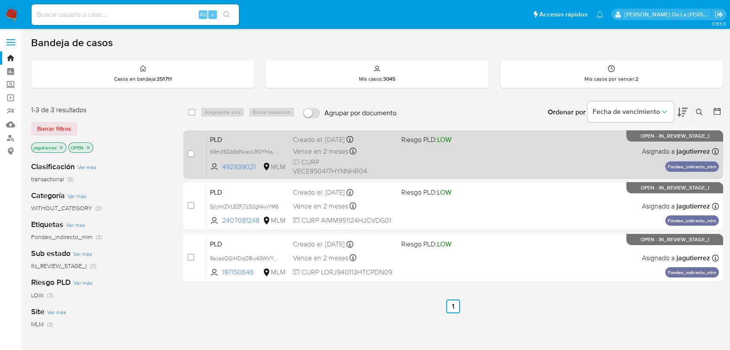
click at [454, 163] on div "PLD 69m35Gb9dNoaxLR0YhksmfDQ 492939021 MLM Riesgo PLD: LOW Creado el: [DATE] Cr…" at bounding box center [462, 155] width 512 height 44
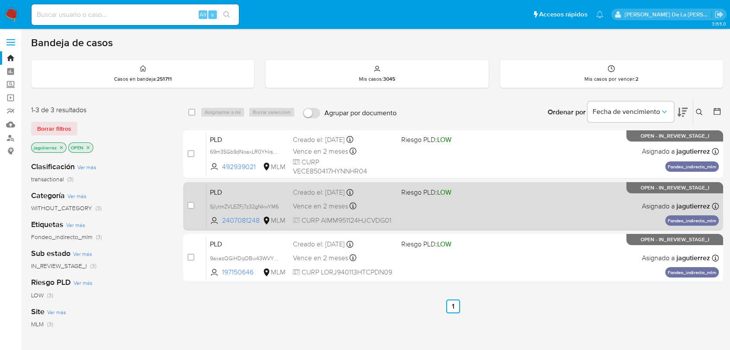
click at [440, 212] on div "PLD SjIytmZVLEZFj7z32gNkwYM6 2407081248 MLM Riesgo PLD: LOW Creado el: [DATE] C…" at bounding box center [462, 206] width 512 height 44
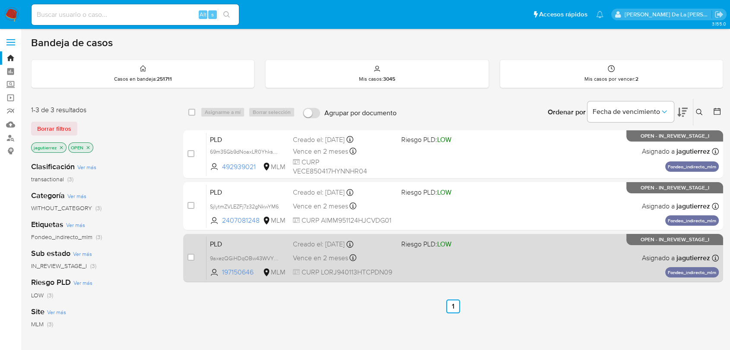
click at [476, 264] on div "PLD 9axezQGiHDqOBw43WVYTQ1RP 197150646 MLM Riesgo PLD: LOW Creado el: [DATE] Cr…" at bounding box center [462, 258] width 512 height 44
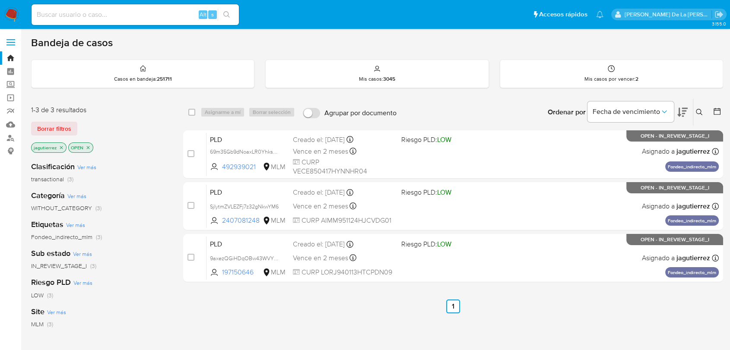
click at [18, 17] on img at bounding box center [11, 14] width 15 height 15
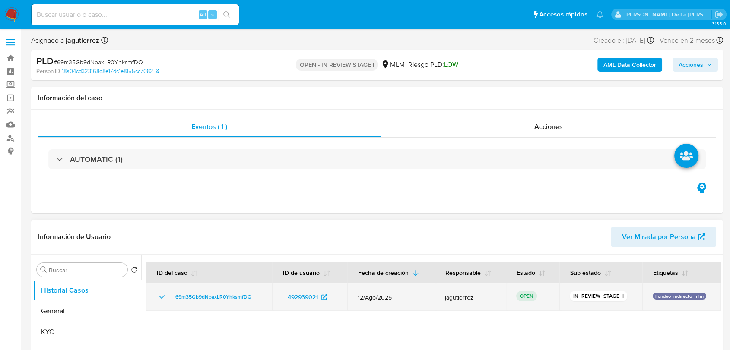
select select "10"
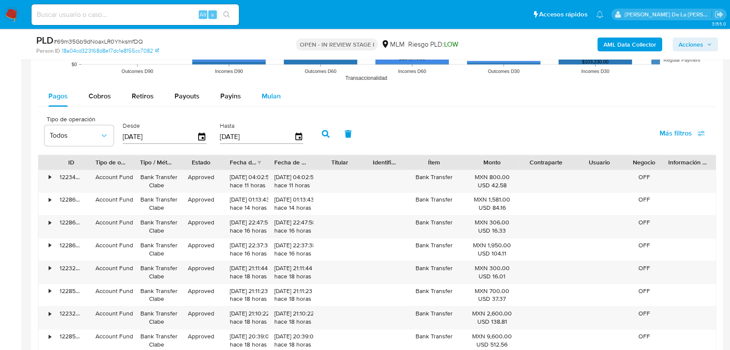
scroll to position [912, 0]
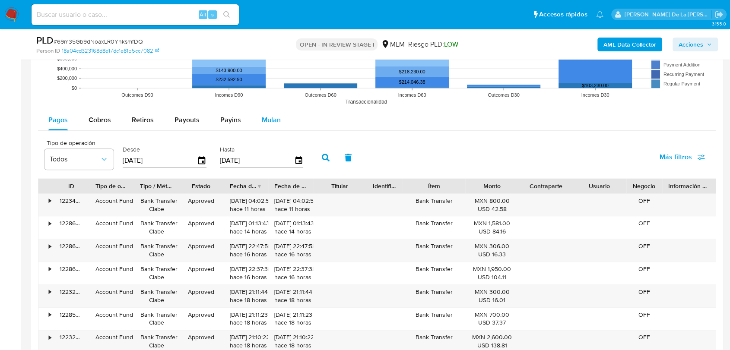
click at [266, 125] on div "Mulan" at bounding box center [271, 120] width 19 height 21
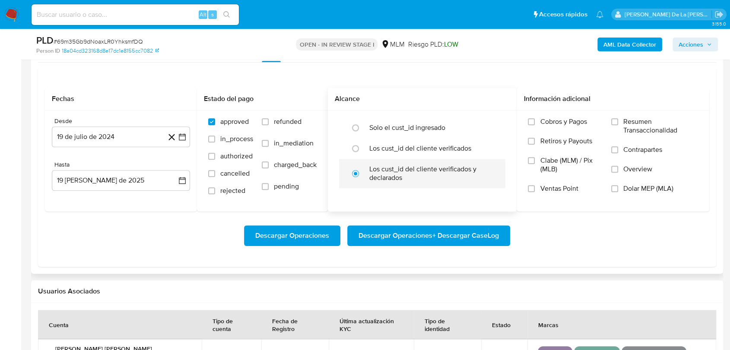
scroll to position [960, 0]
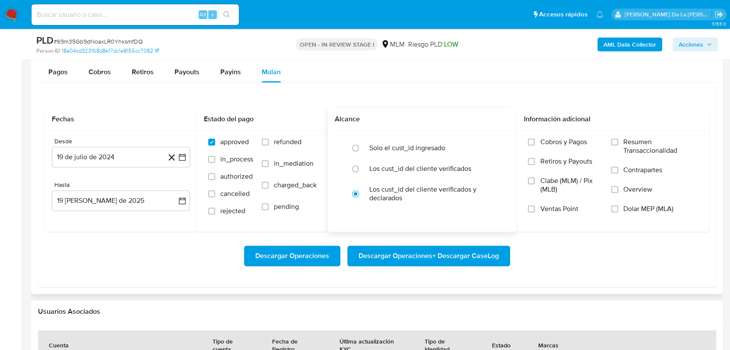
click at [445, 136] on div "Solo el cust_id ingresado Los cust_id del cliente verificados Los cust_id del c…" at bounding box center [422, 173] width 189 height 85
click at [415, 145] on label "Solo el cust_id ingresado" at bounding box center [407, 148] width 76 height 9
click at [362, 145] on input "radio" at bounding box center [356, 148] width 14 height 14
radio input "true"
click at [178, 156] on icon "button" at bounding box center [182, 157] width 9 height 9
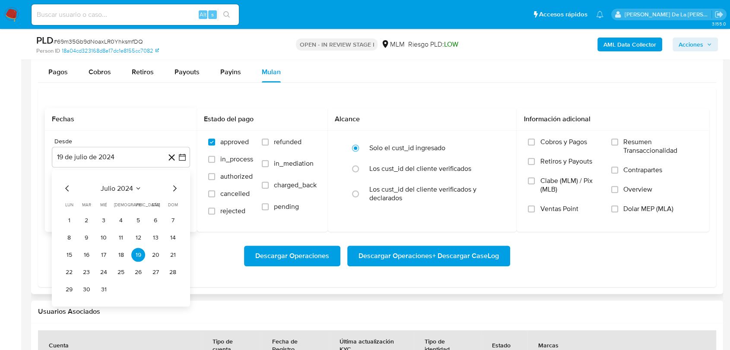
click at [173, 187] on icon "Mes siguiente" at bounding box center [174, 188] width 10 height 10
click at [174, 187] on icon "Mes siguiente" at bounding box center [174, 188] width 10 height 10
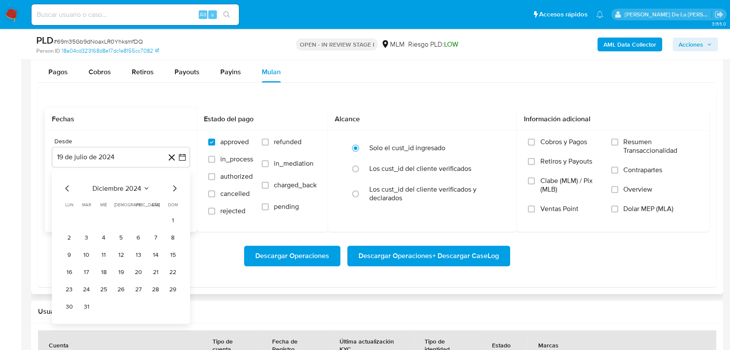
click at [174, 187] on icon "Mes siguiente" at bounding box center [174, 188] width 10 height 10
click at [175, 188] on icon "Mes siguiente" at bounding box center [174, 188] width 10 height 10
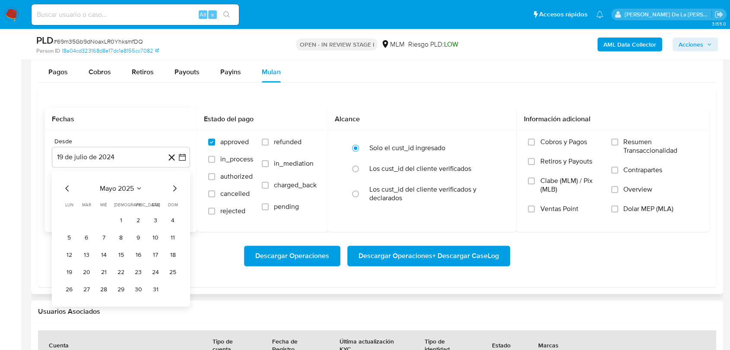
click at [65, 186] on icon "Mes anterior" at bounding box center [67, 188] width 10 height 10
click at [88, 216] on button "1" at bounding box center [86, 220] width 14 height 14
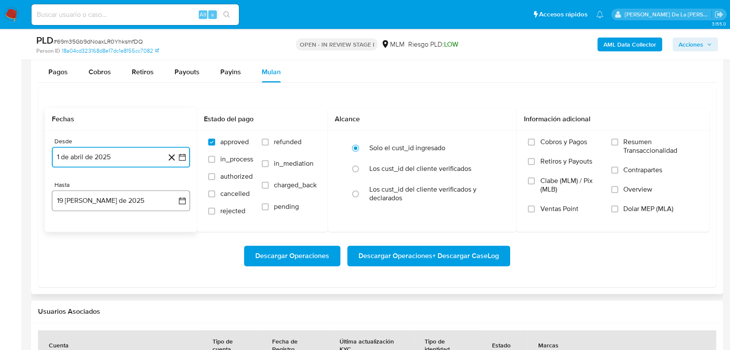
click at [90, 205] on button "19 de agosto de 2025" at bounding box center [121, 201] width 138 height 21
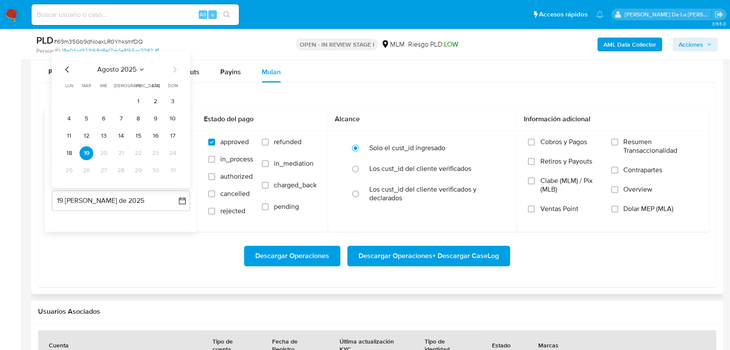
click at [65, 66] on icon "Mes anterior" at bounding box center [67, 69] width 10 height 10
click at [124, 171] on button "31" at bounding box center [121, 170] width 14 height 14
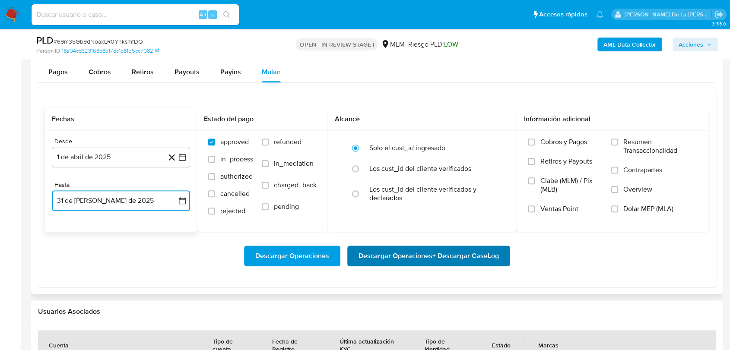
click at [362, 250] on span "Descargar Operaciones + Descargar CaseLog" at bounding box center [429, 256] width 140 height 19
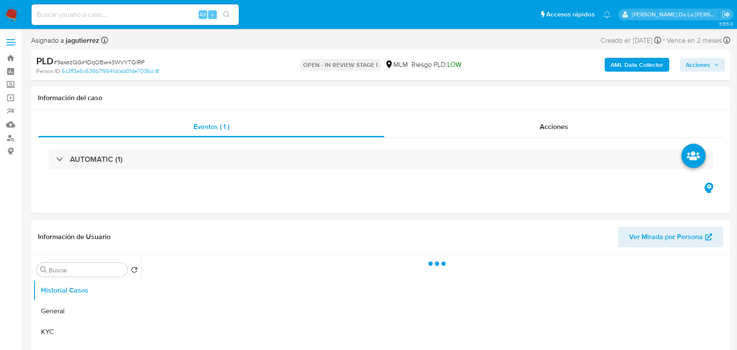
select select "10"
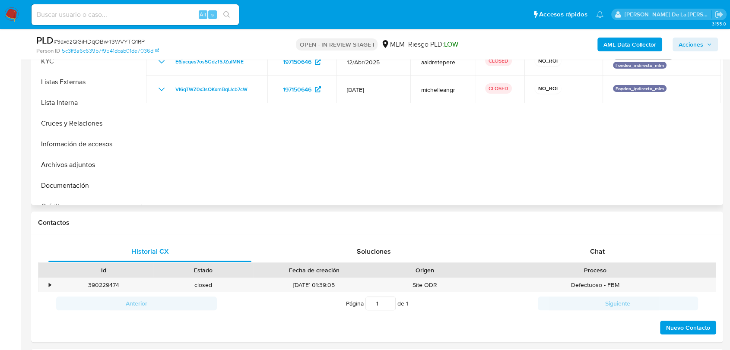
scroll to position [144, 0]
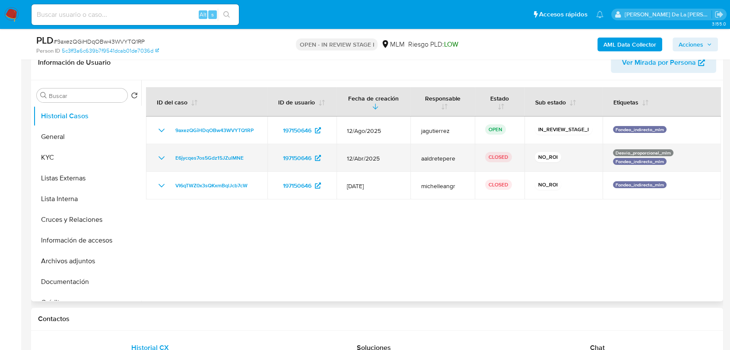
click at [159, 155] on icon "Mostrar/Ocultar" at bounding box center [161, 158] width 10 height 10
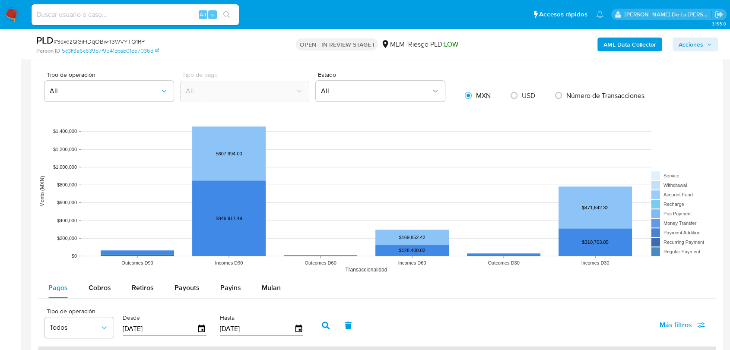
scroll to position [816, 0]
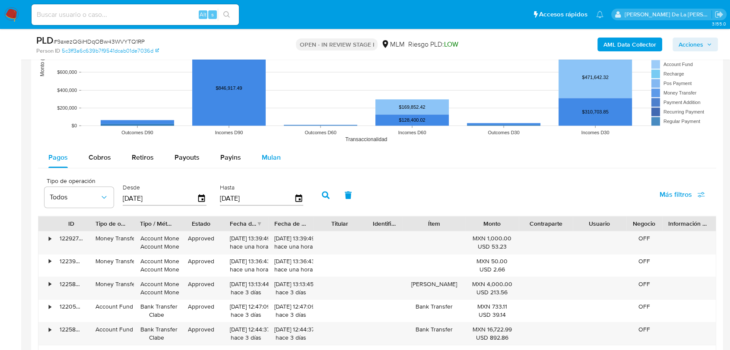
click at [275, 156] on span "Mulan" at bounding box center [271, 157] width 19 height 10
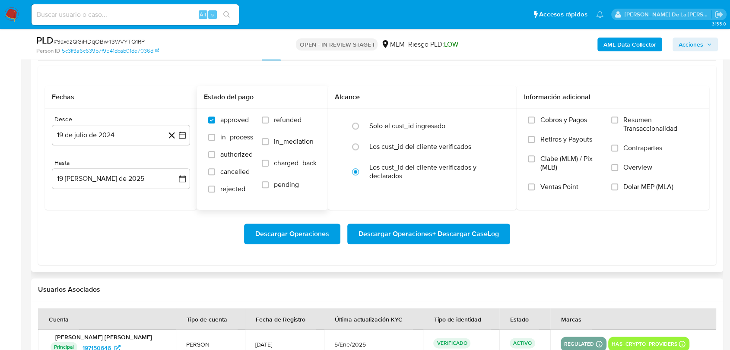
scroll to position [912, 0]
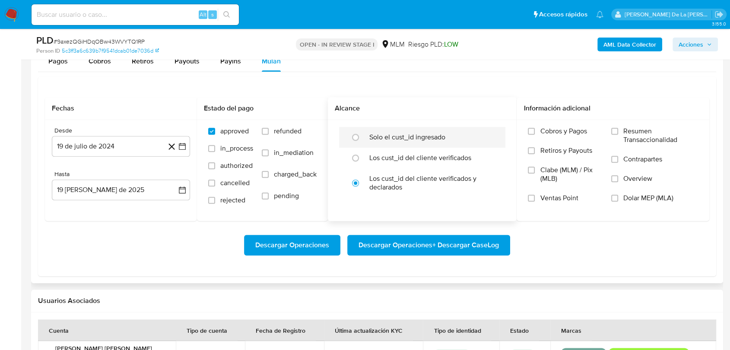
click at [385, 140] on label "Solo el cust_id ingresado" at bounding box center [407, 137] width 76 height 9
click at [362, 140] on input "radio" at bounding box center [356, 137] width 14 height 14
radio input "true"
click at [180, 148] on icon "button" at bounding box center [182, 146] width 9 height 9
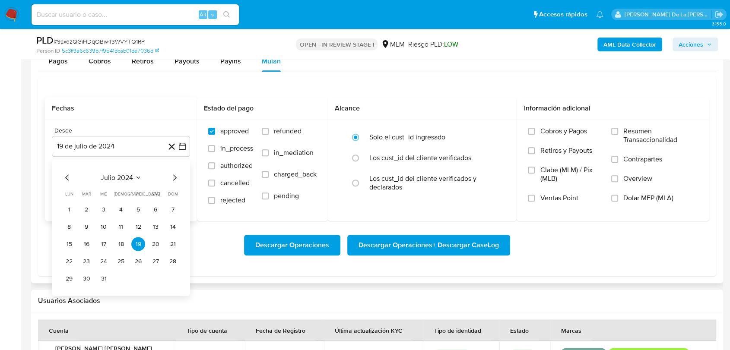
click at [172, 178] on icon "Mes siguiente" at bounding box center [174, 177] width 10 height 10
click at [174, 177] on icon "Mes siguiente" at bounding box center [174, 177] width 10 height 10
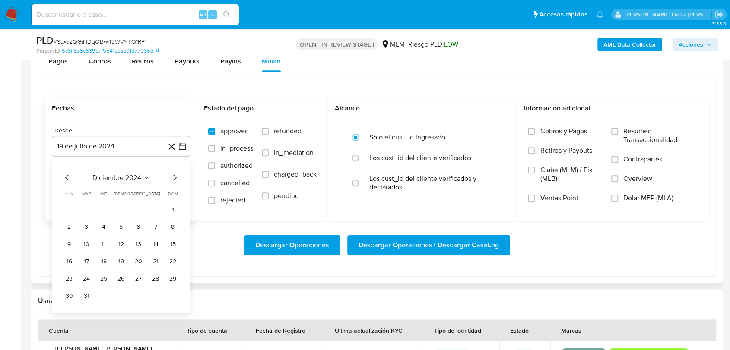
click at [174, 177] on icon "Mes siguiente" at bounding box center [174, 177] width 10 height 10
click at [84, 206] on button "1" at bounding box center [86, 210] width 14 height 14
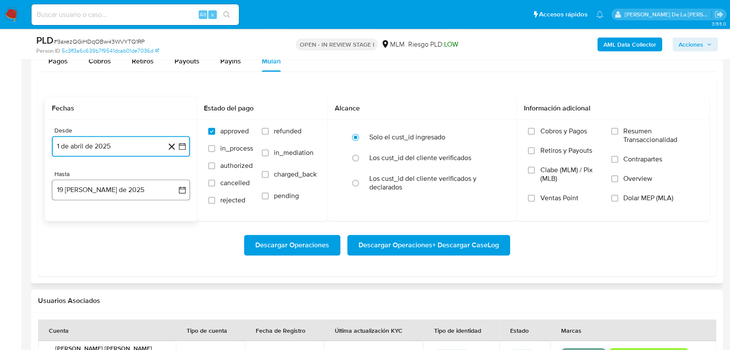
click at [90, 194] on button "19 [PERSON_NAME] de 2025" at bounding box center [121, 190] width 138 height 21
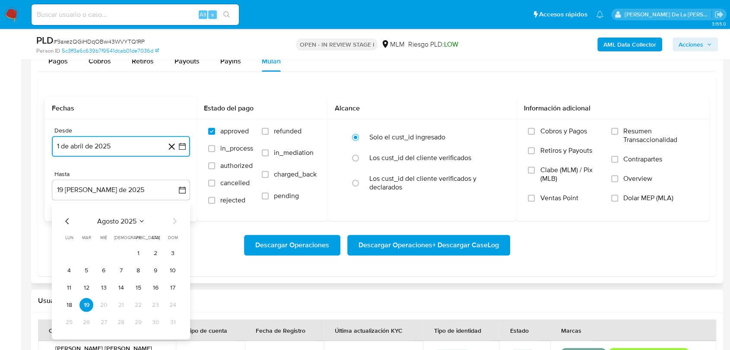
click at [66, 217] on icon "Mes anterior" at bounding box center [67, 221] width 10 height 10
click at [118, 324] on button "31" at bounding box center [121, 322] width 14 height 14
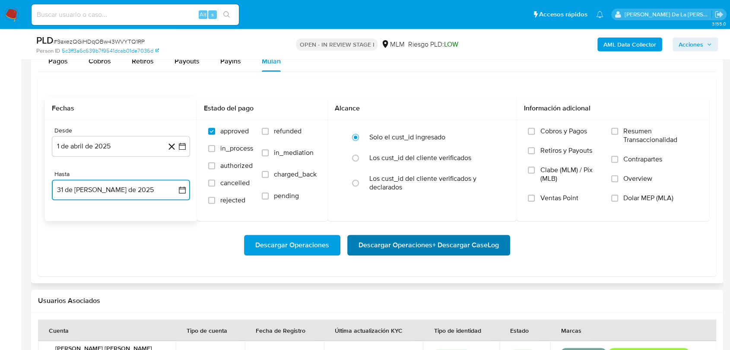
click at [455, 249] on span "Descargar Operaciones + Descargar CaseLog" at bounding box center [429, 245] width 140 height 19
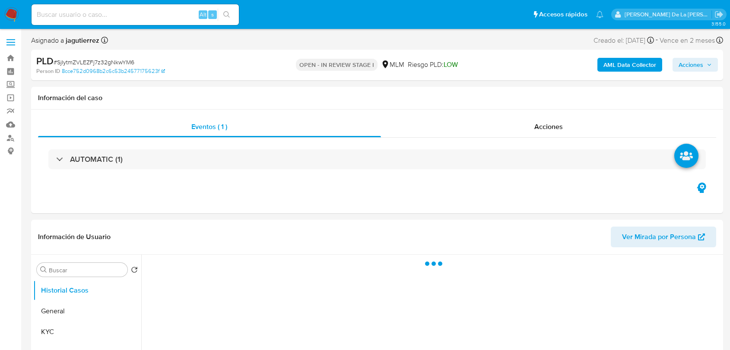
select select "10"
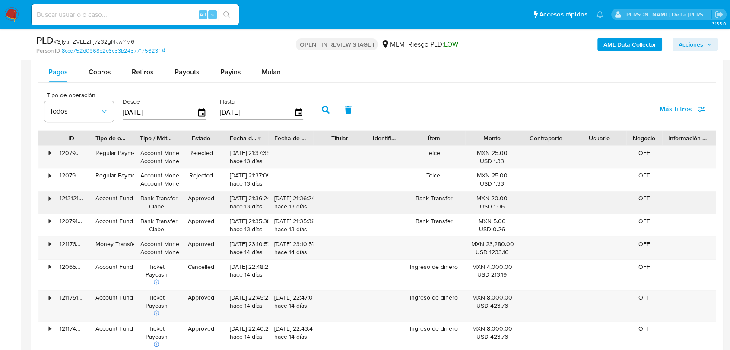
scroll to position [816, 0]
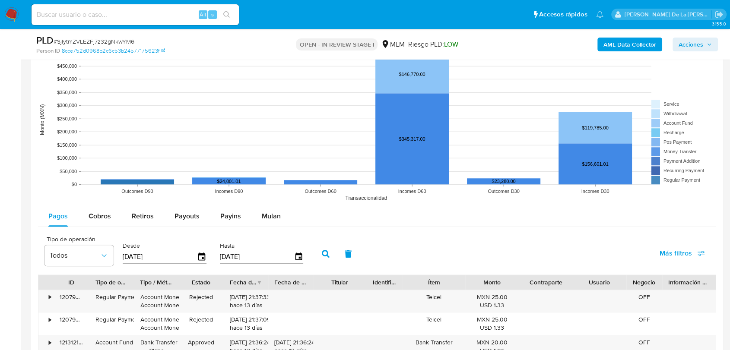
click at [270, 203] on rect at bounding box center [377, 119] width 678 height 173
click at [269, 211] on span "Mulan" at bounding box center [271, 216] width 19 height 10
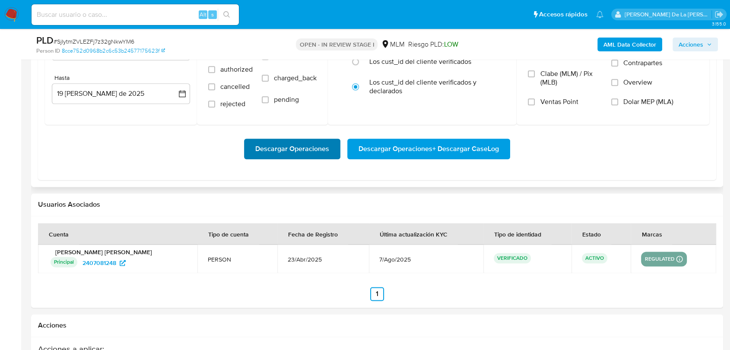
scroll to position [1008, 0]
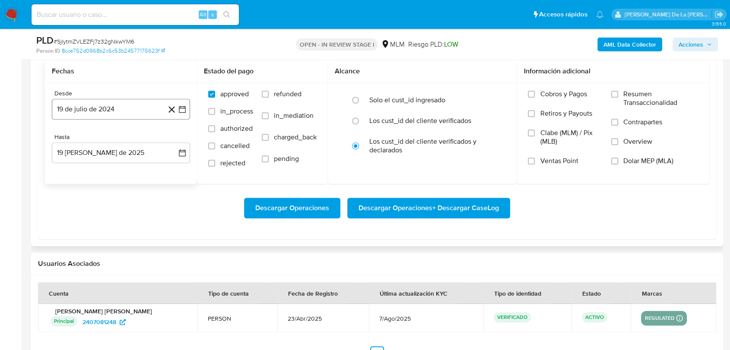
click at [188, 111] on button "19 de julio de 2024" at bounding box center [121, 109] width 138 height 21
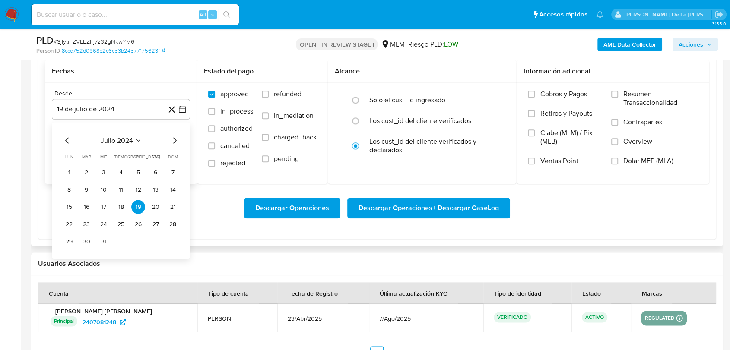
click at [178, 139] on icon "Mes siguiente" at bounding box center [174, 140] width 10 height 10
click at [176, 138] on icon "Mes siguiente" at bounding box center [174, 140] width 10 height 10
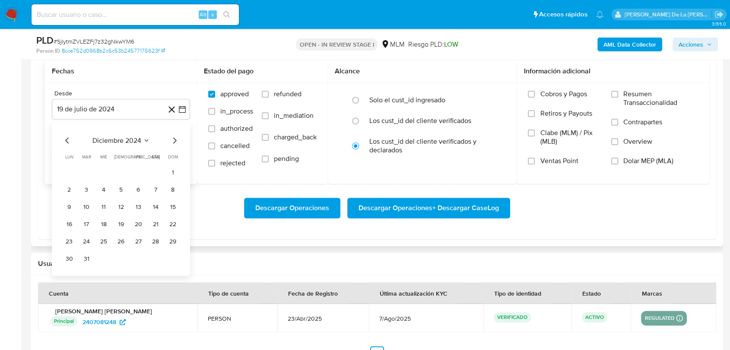
click at [176, 138] on icon "Mes siguiente" at bounding box center [174, 140] width 10 height 10
click at [83, 171] on button "1" at bounding box center [86, 172] width 14 height 14
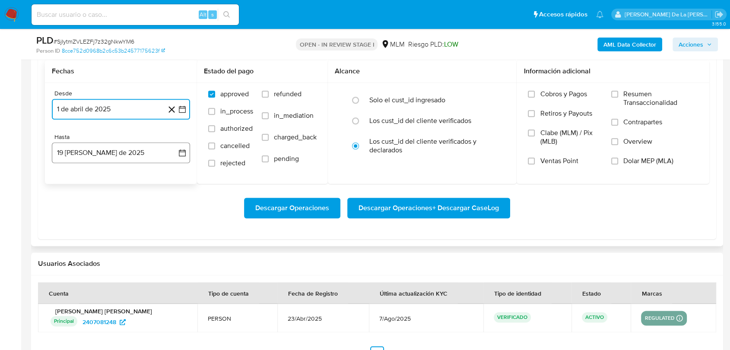
click at [95, 150] on button "19 de agosto de 2025" at bounding box center [121, 153] width 138 height 21
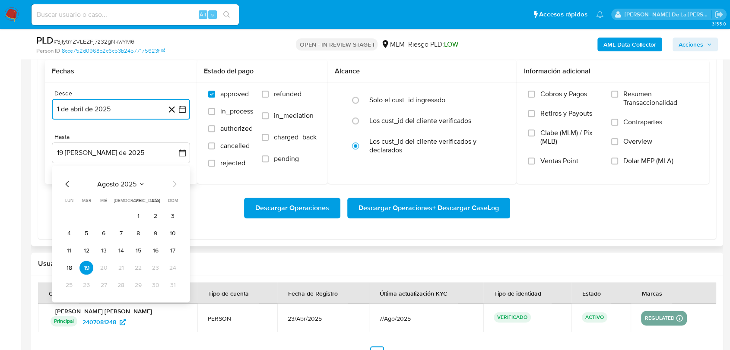
click at [70, 181] on icon "Mes anterior" at bounding box center [67, 184] width 10 height 10
click at [117, 284] on button "31" at bounding box center [121, 285] width 14 height 14
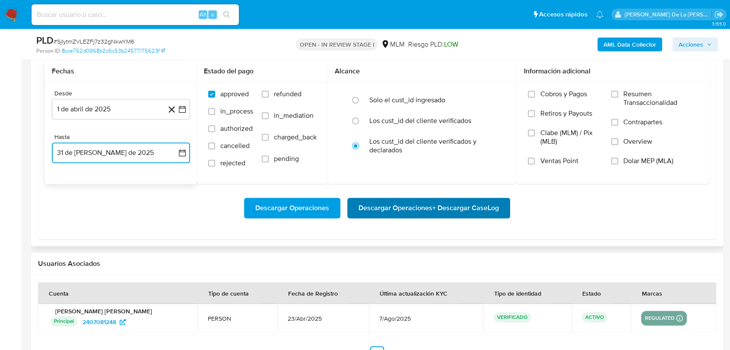
click at [454, 211] on span "Descargar Operaciones + Descargar CaseLog" at bounding box center [429, 208] width 140 height 19
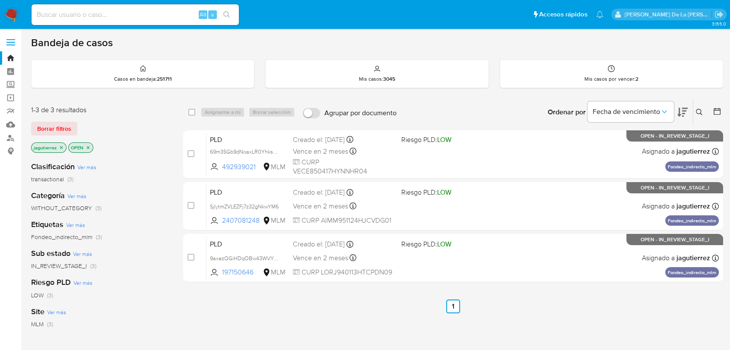
click at [59, 148] on icon "close-filter" at bounding box center [61, 147] width 5 height 5
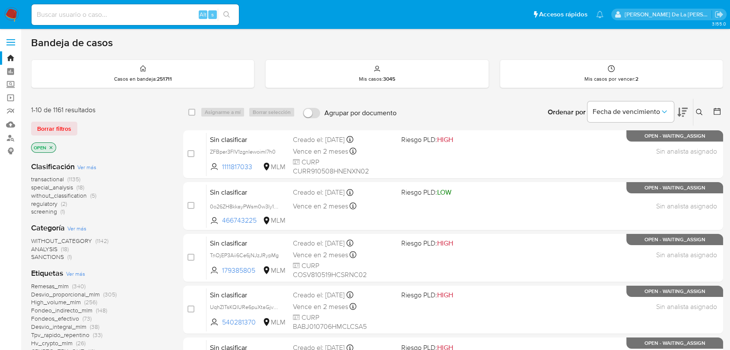
click at [47, 214] on span "screening" at bounding box center [44, 211] width 26 height 9
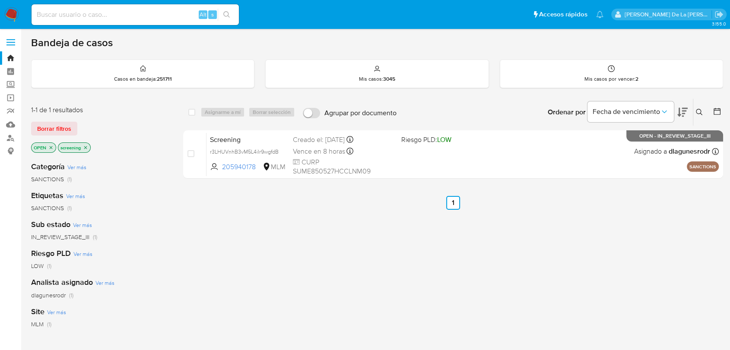
click at [17, 13] on img at bounding box center [11, 14] width 15 height 15
